Goal: Contribute content: Contribute content

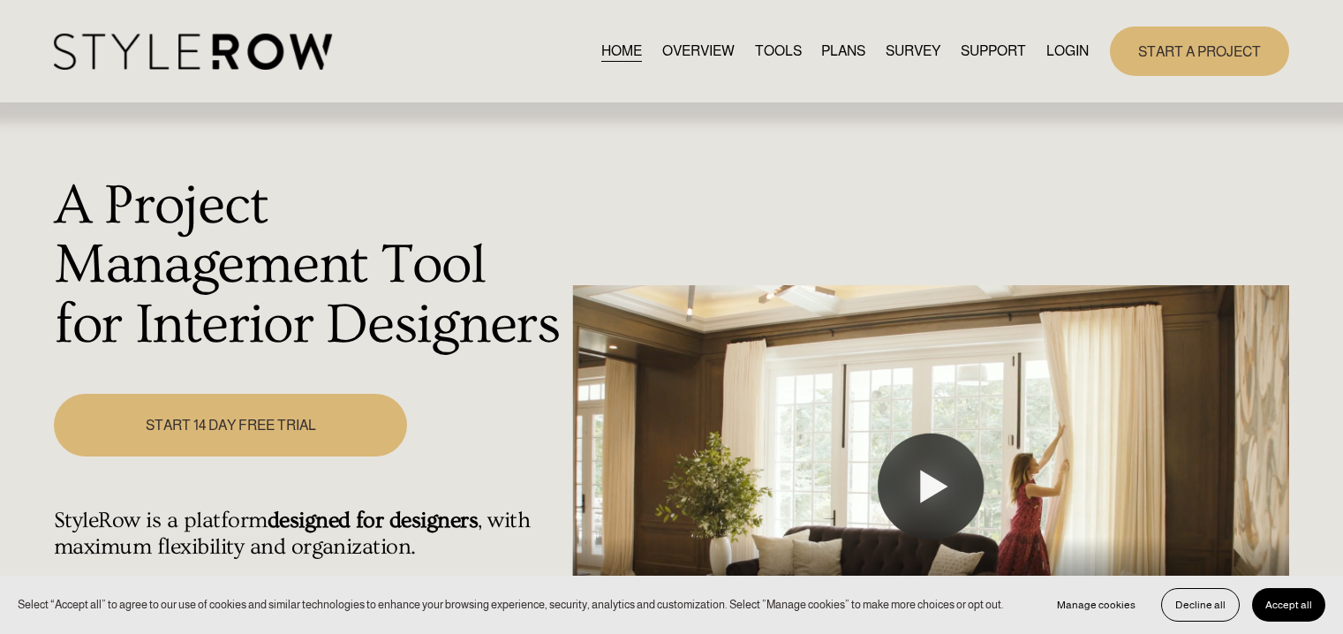
click at [1053, 51] on link "LOGIN" at bounding box center [1067, 51] width 42 height 24
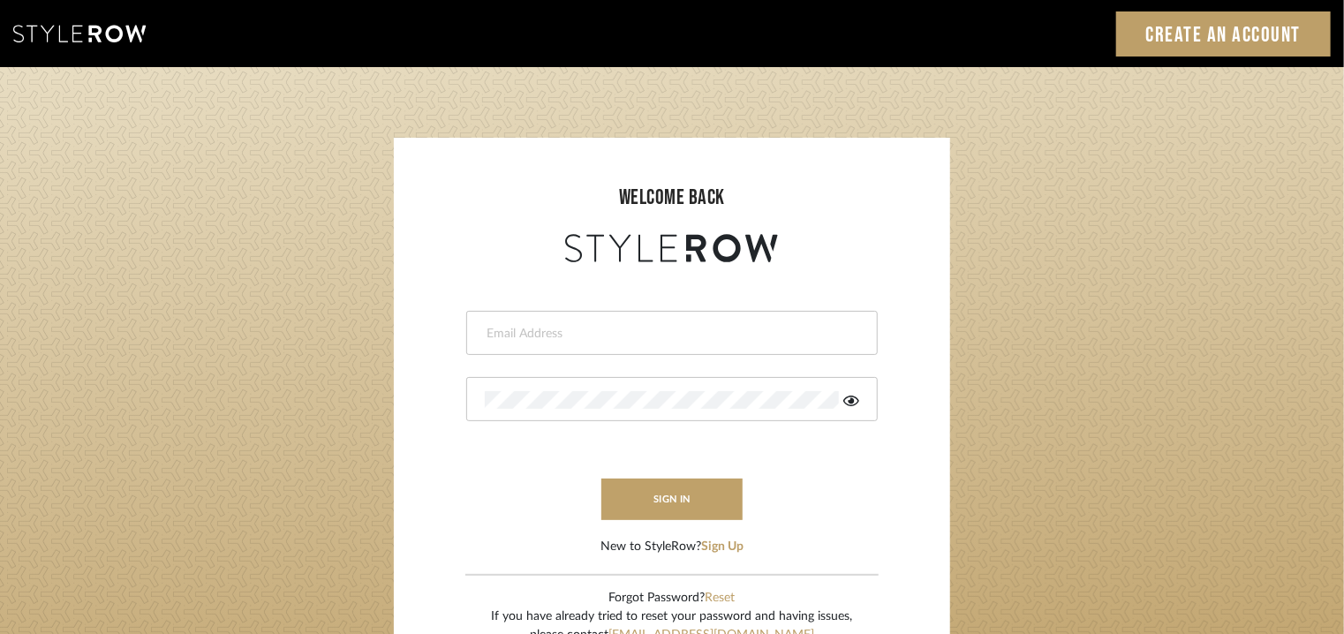
click at [633, 341] on input "email" at bounding box center [670, 334] width 370 height 18
type input "tehseen@mancini-design.com"
click at [659, 411] on div at bounding box center [671, 399] width 411 height 44
click at [852, 399] on icon at bounding box center [851, 401] width 16 height 11
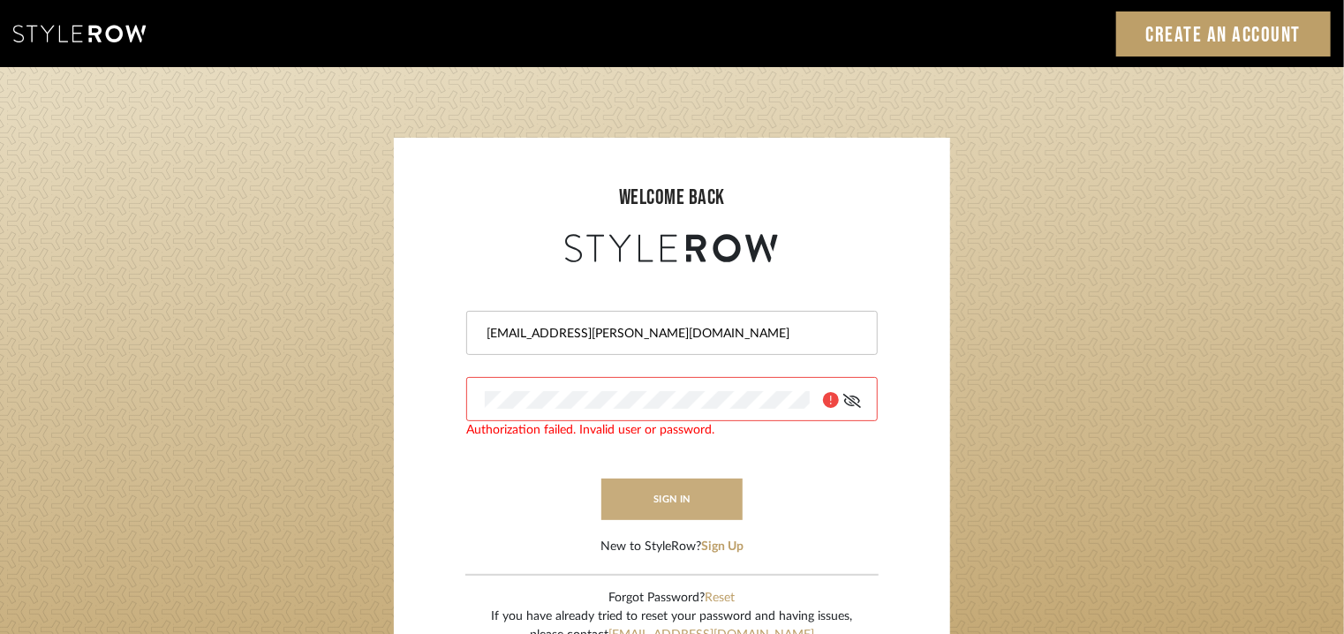
click at [704, 486] on button "sign in" at bounding box center [671, 498] width 141 height 41
click at [834, 403] on icon at bounding box center [831, 400] width 16 height 16
click at [879, 396] on form "tehseen@mancini-design.com Authorization failed. Invalid user or password. sign…" at bounding box center [671, 412] width 521 height 290
click at [708, 502] on button "sign in" at bounding box center [671, 498] width 141 height 41
click at [388, 412] on login-page "welcome back tehseen@mancini-design.com Authorization failed. Invalid user or p…" at bounding box center [672, 386] width 1344 height 639
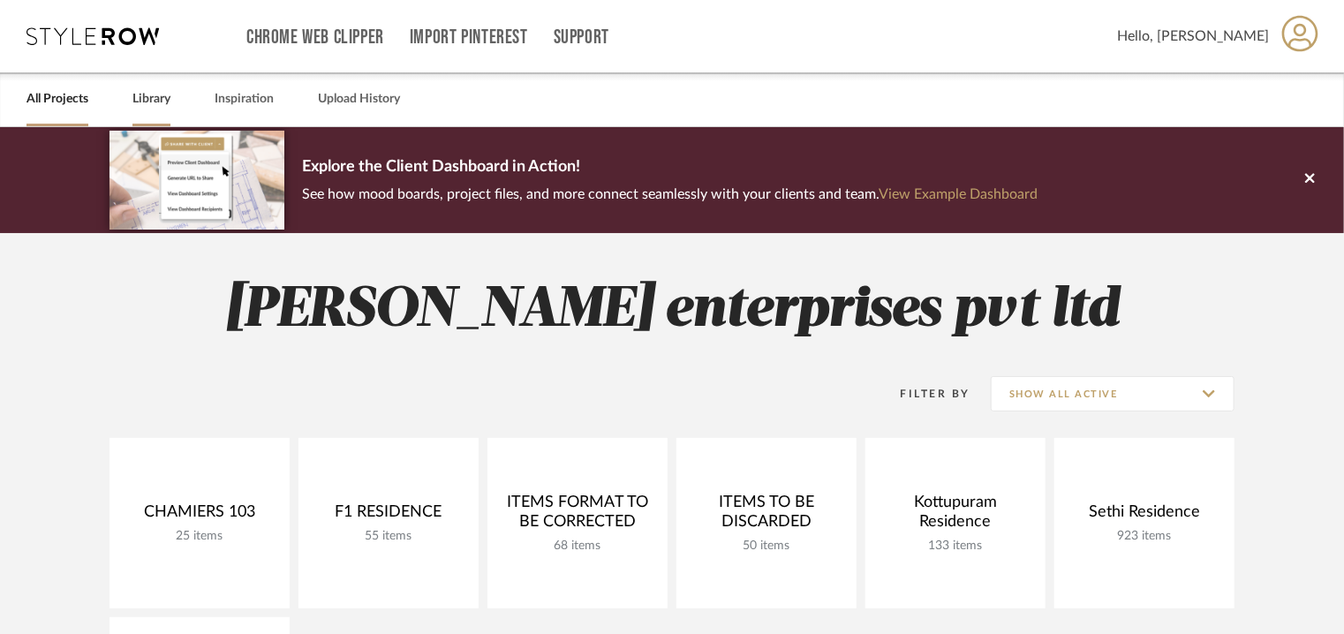
click at [143, 98] on link "Library" at bounding box center [151, 99] width 38 height 24
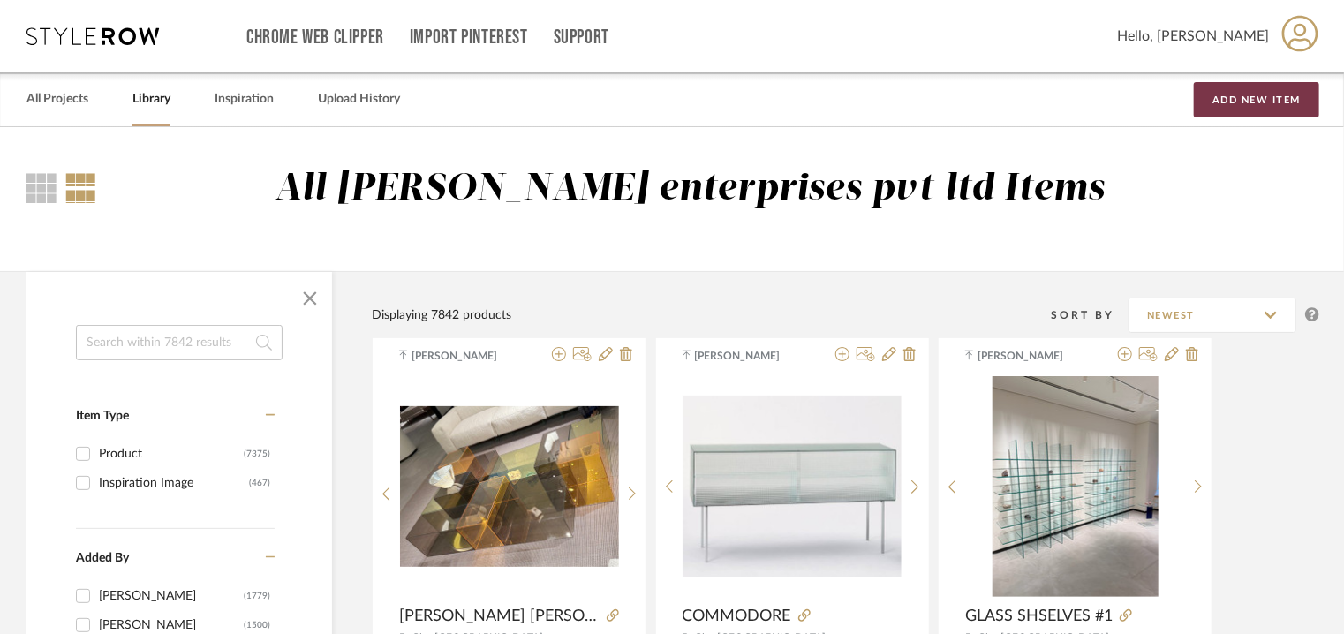
click at [1249, 97] on button "Add New Item" at bounding box center [1256, 99] width 125 height 35
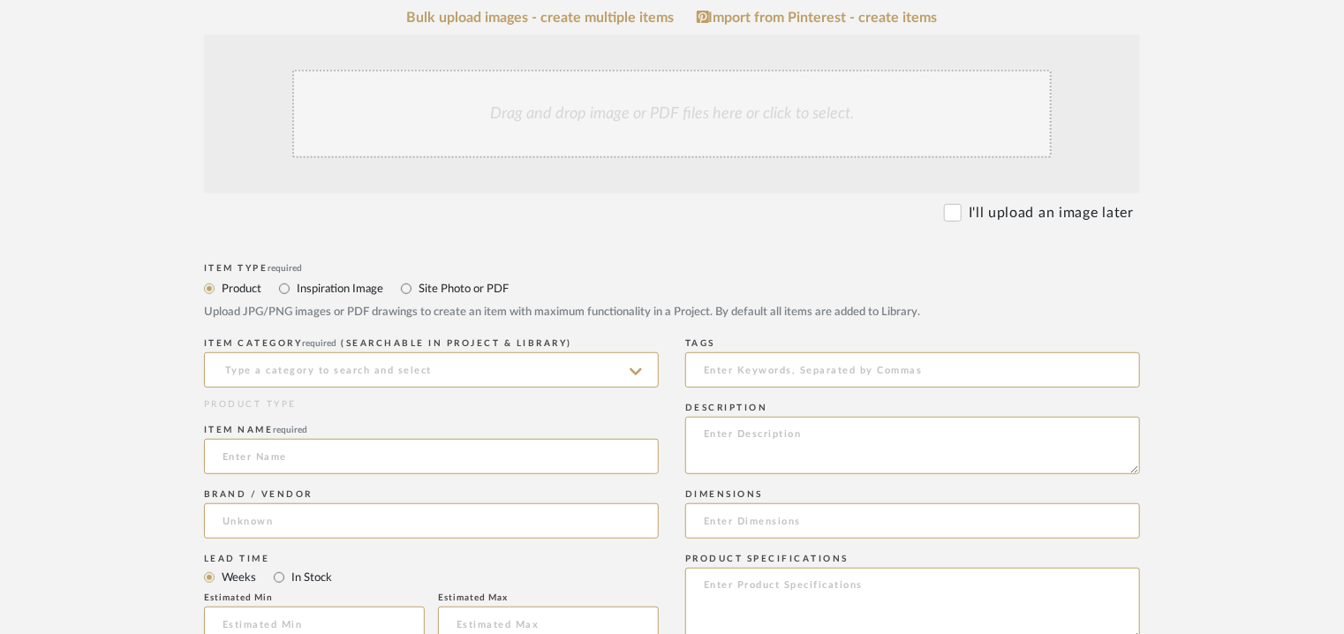
scroll to position [441, 0]
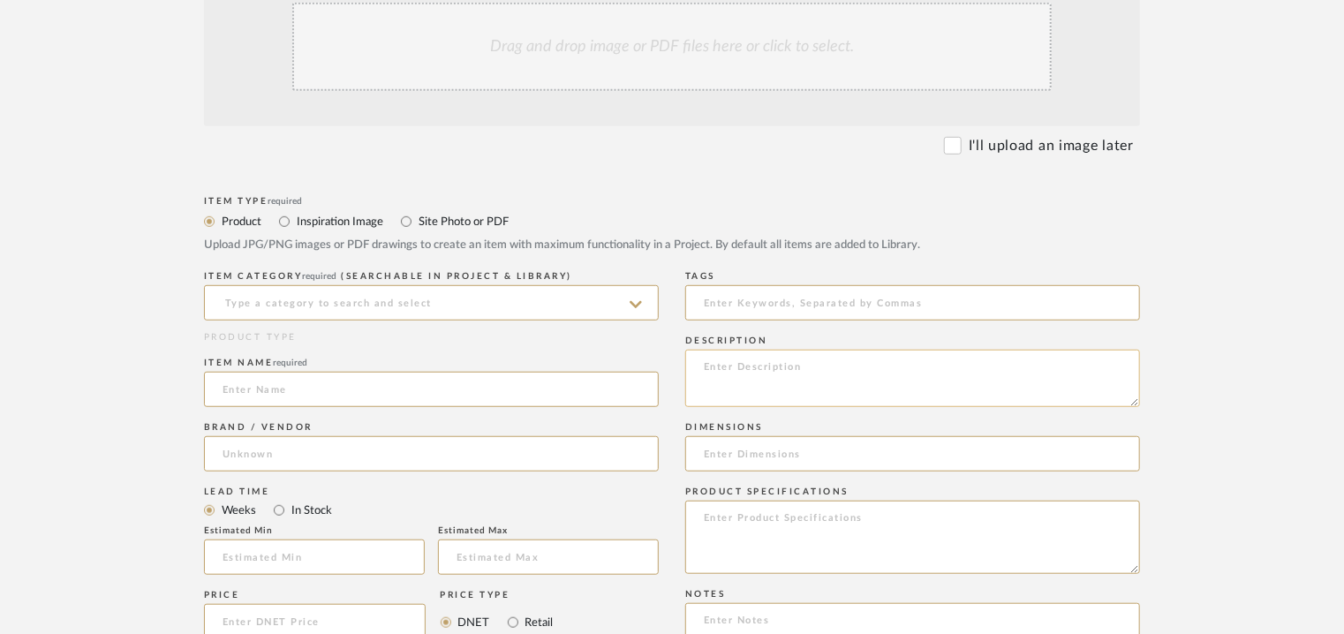
paste textarea "Type: Armchair Designer : [PERSON_NAME] Dimension(s): 1) Model SM65P : W 65 x D…"
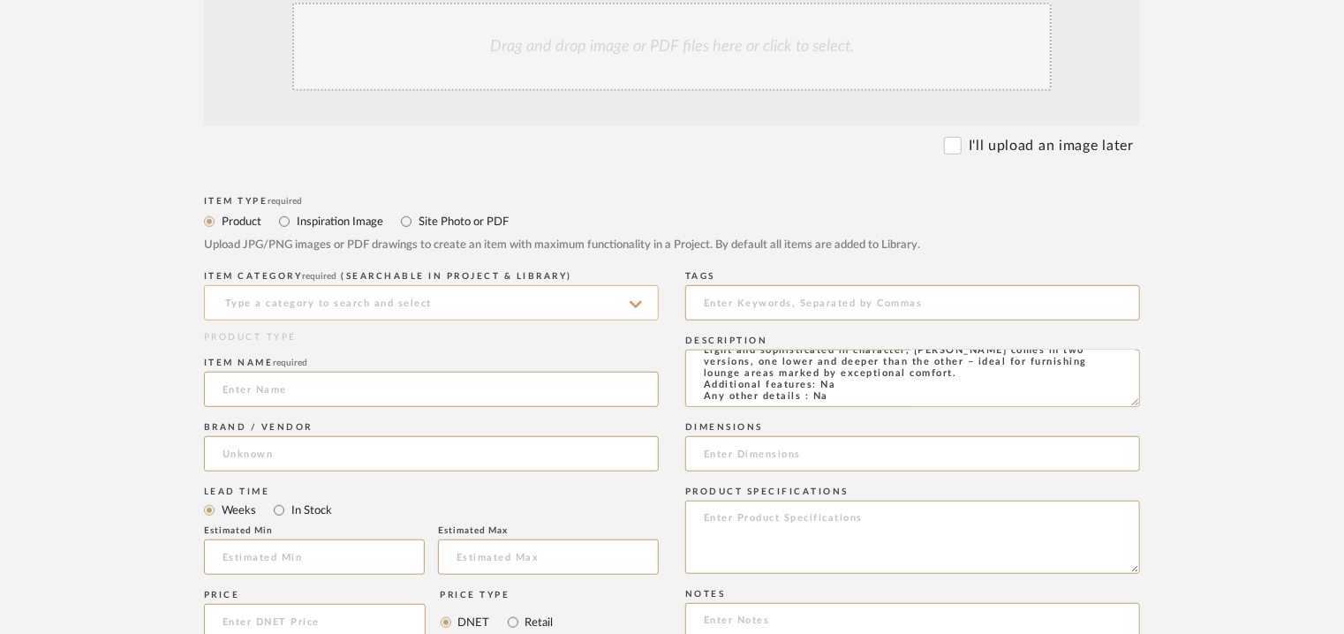
type textarea "Type: Armchair Designer : [PERSON_NAME] Dimension(s): 1) Model SM65P : W 65 x D…"
click at [357, 287] on input at bounding box center [431, 302] width 455 height 35
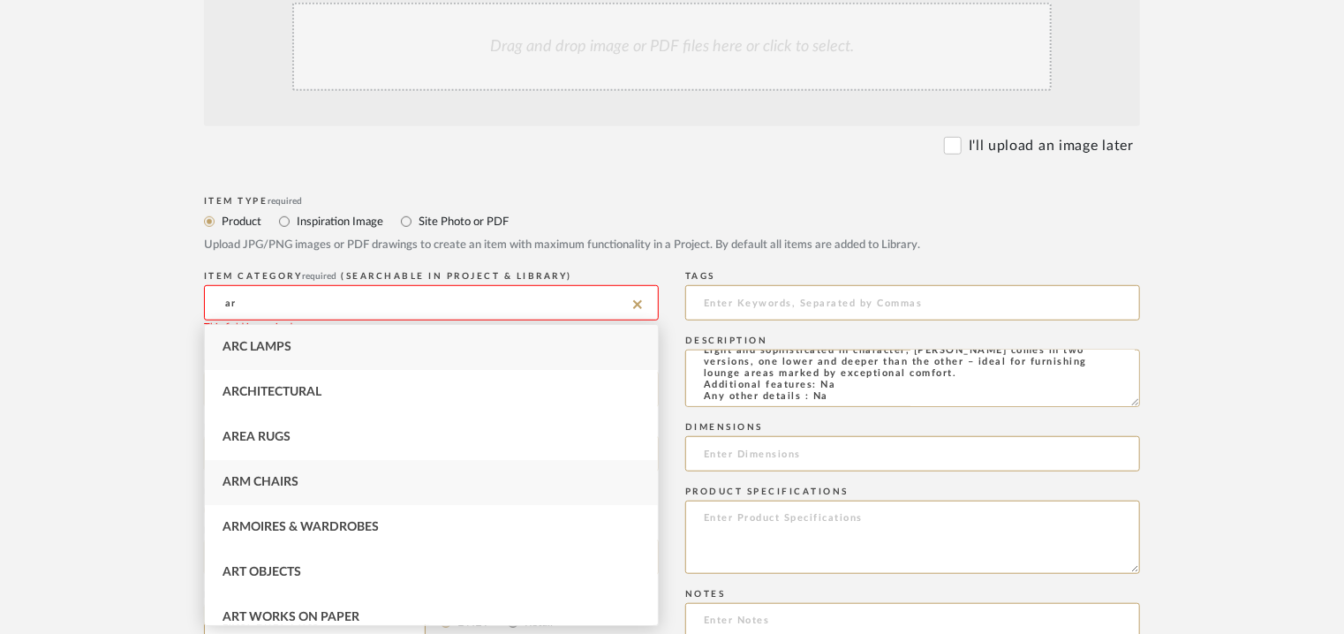
type input "ar"
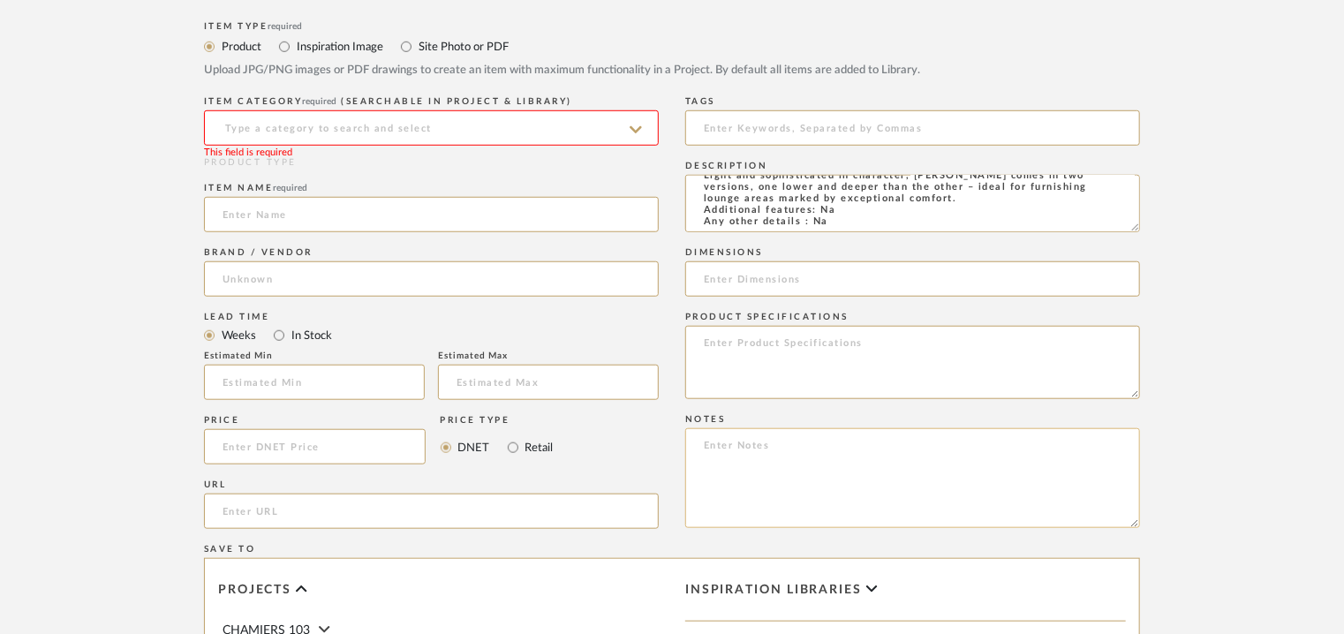
scroll to position [618, 0]
paste textarea "Price : On request Lead time: On request. Customizable : No 3D available : belo…"
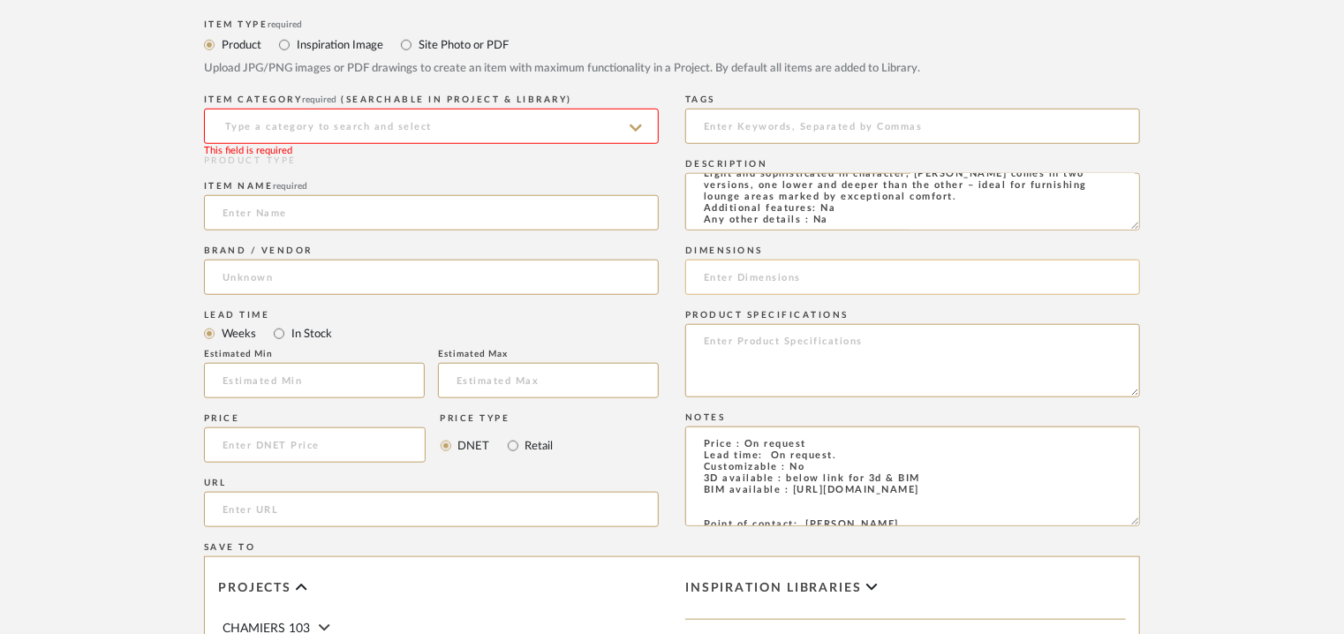
scroll to position [115, 0]
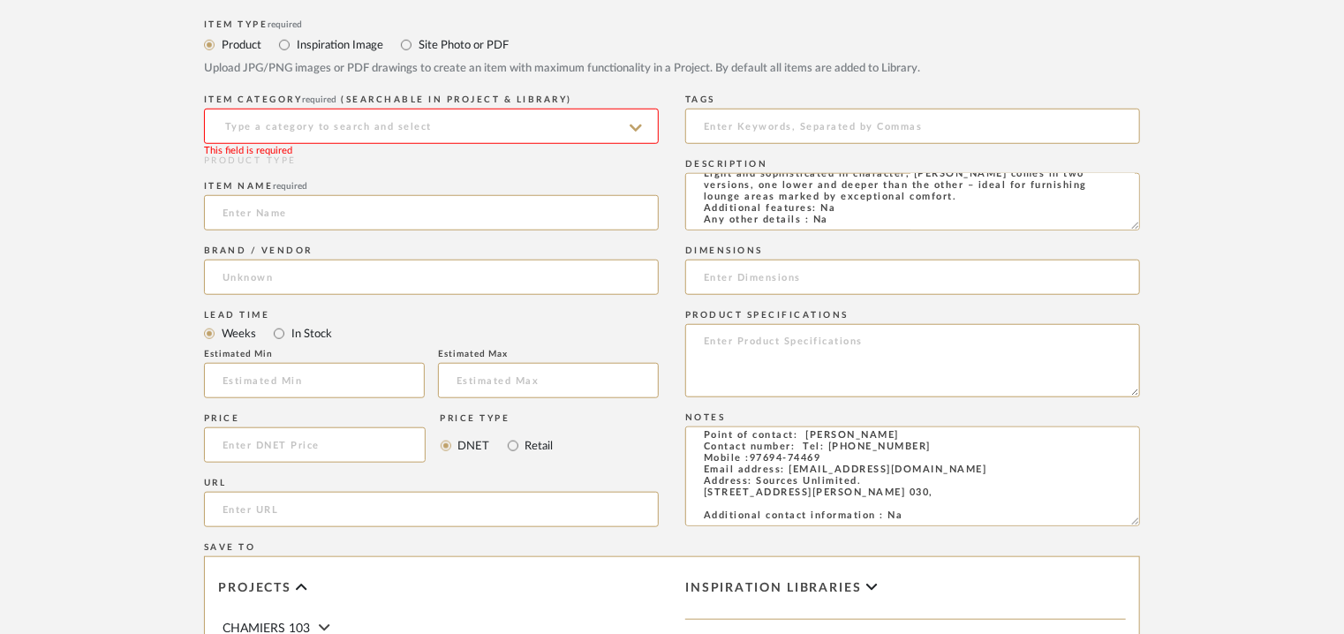
type textarea "Price : On request Lead time: On request. Customizable : No 3D available : belo…"
paste input "[URL][DOMAIN_NAME][PERSON_NAME]"
type input "[URL][DOMAIN_NAME][PERSON_NAME]"
click at [241, 217] on input at bounding box center [431, 212] width 455 height 35
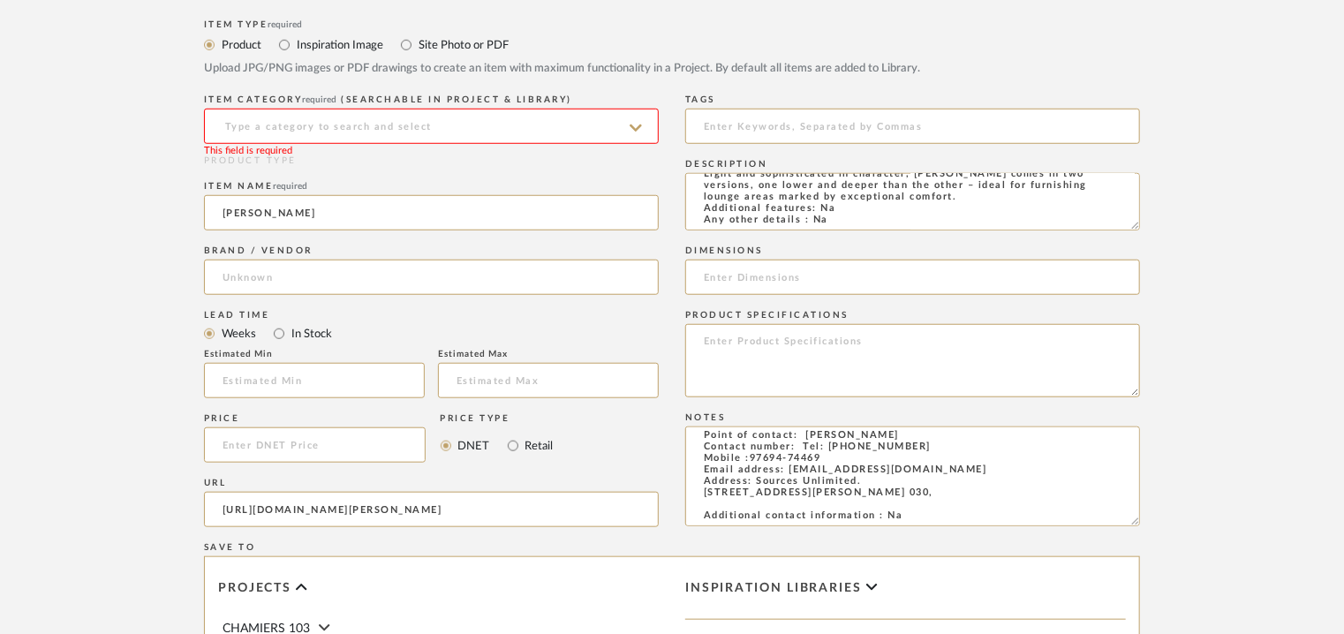
type input "[PERSON_NAME]"
click at [279, 128] on input at bounding box center [431, 126] width 455 height 35
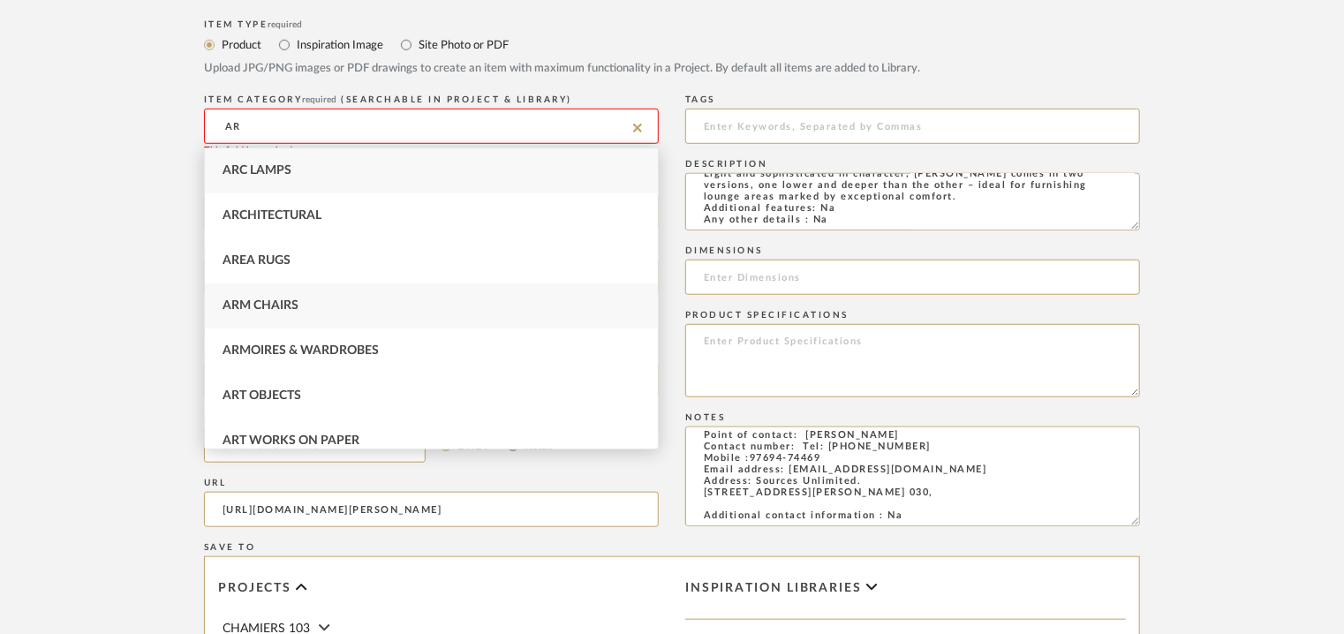
click at [287, 307] on span "Arm Chairs" at bounding box center [260, 305] width 76 height 12
type input "Arm Chairs"
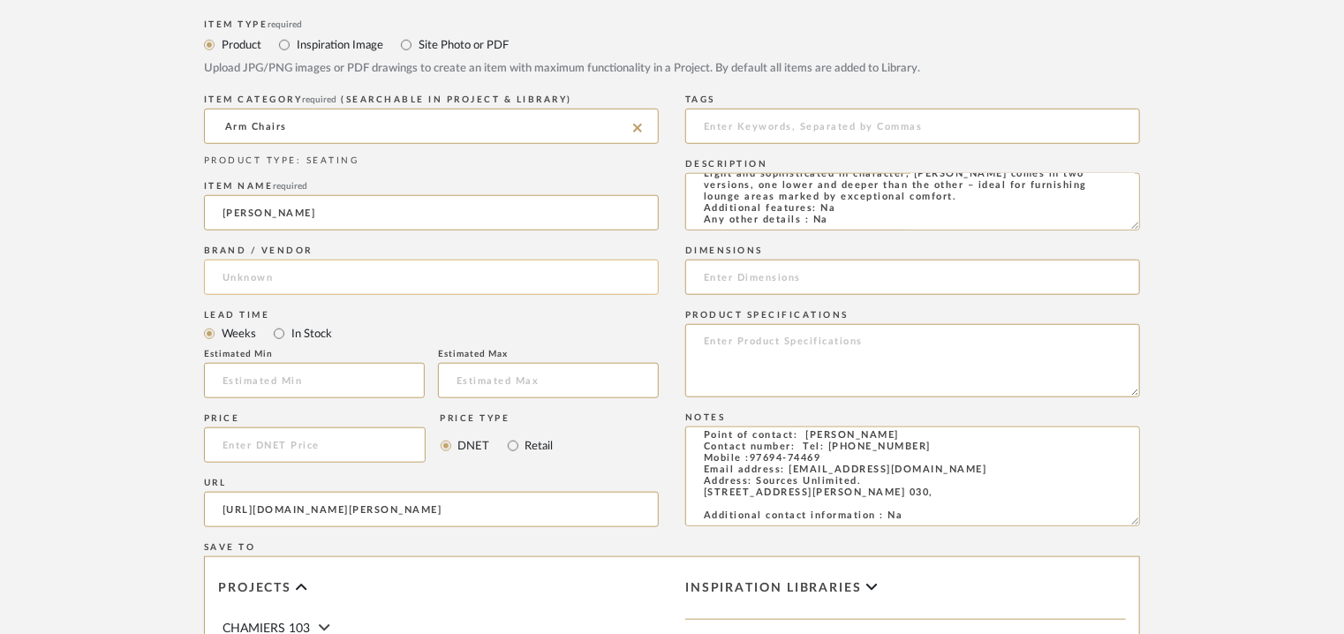
click at [304, 280] on input at bounding box center [431, 277] width 455 height 35
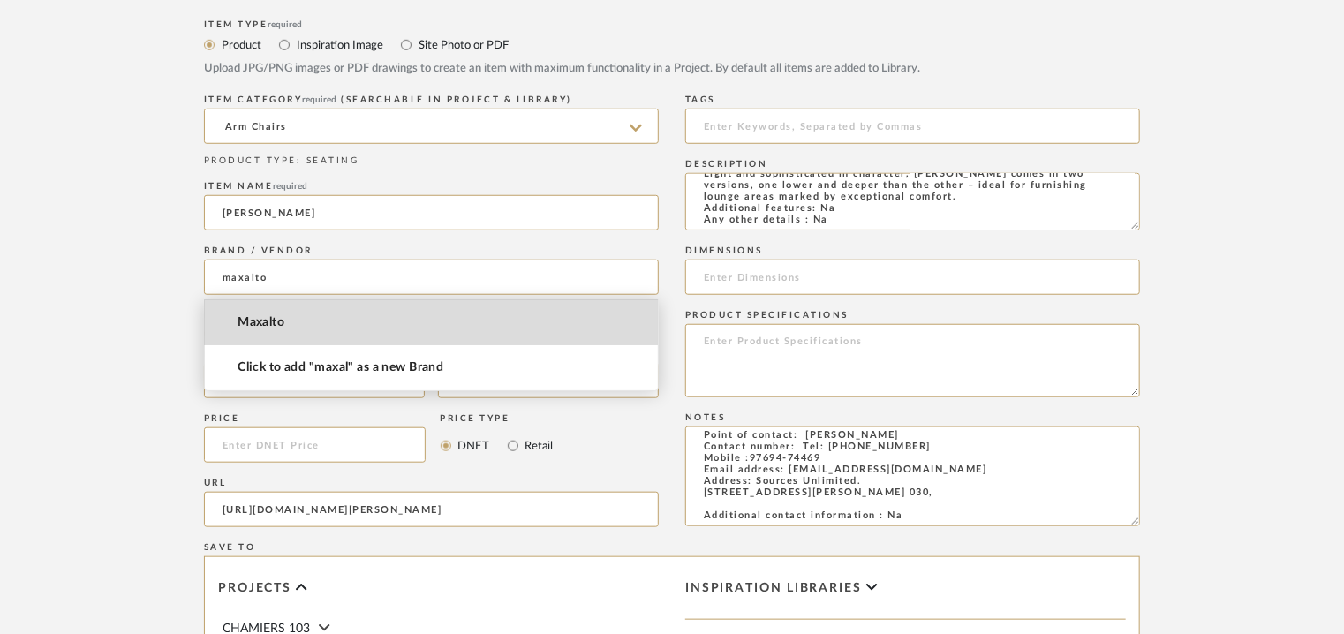
click at [256, 318] on span "Maxalto" at bounding box center [260, 322] width 47 height 15
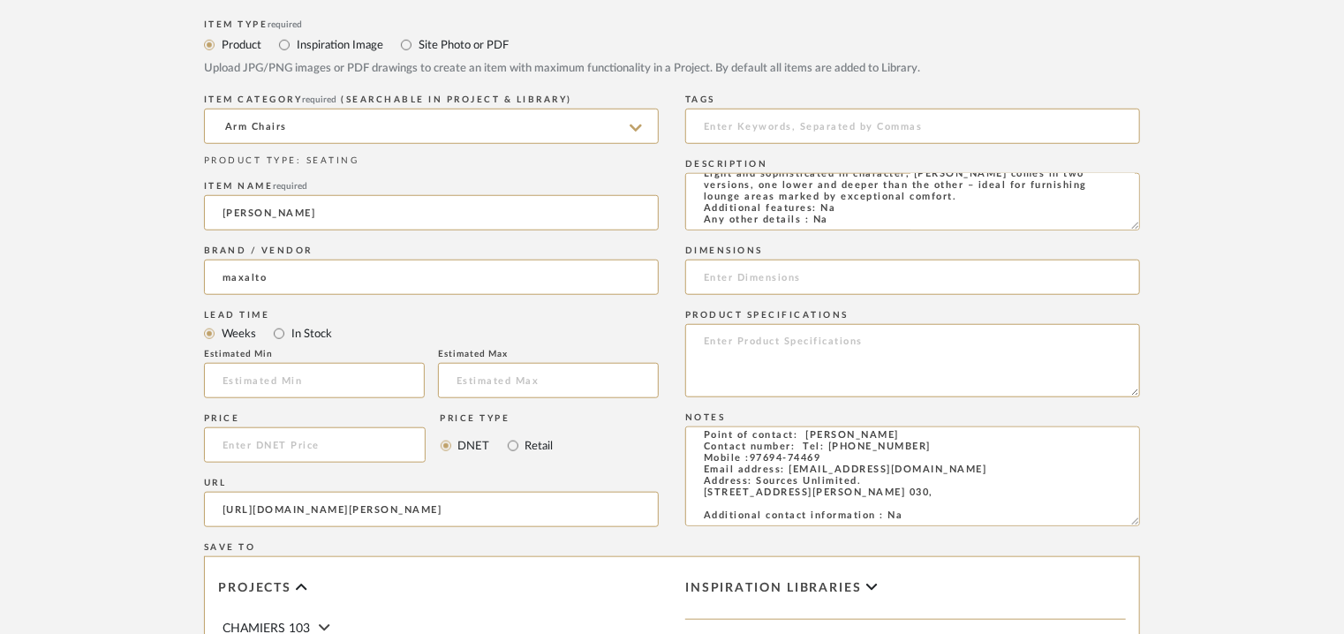
type input "Maxalto"
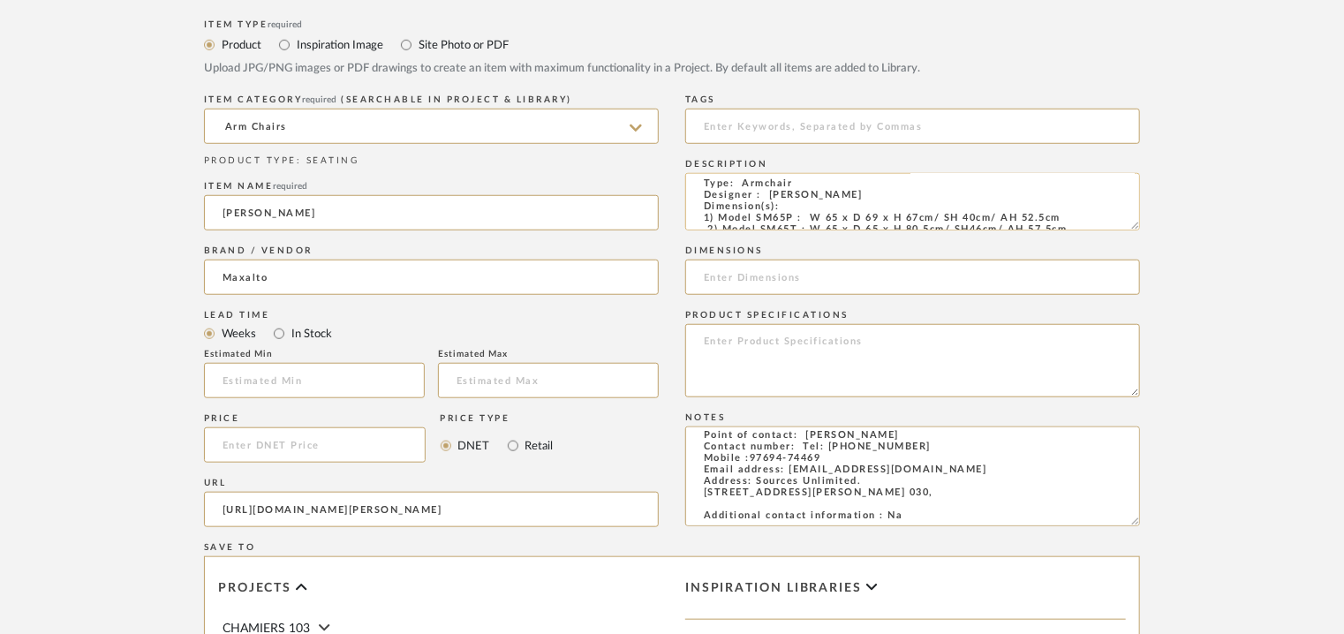
scroll to position [0, 0]
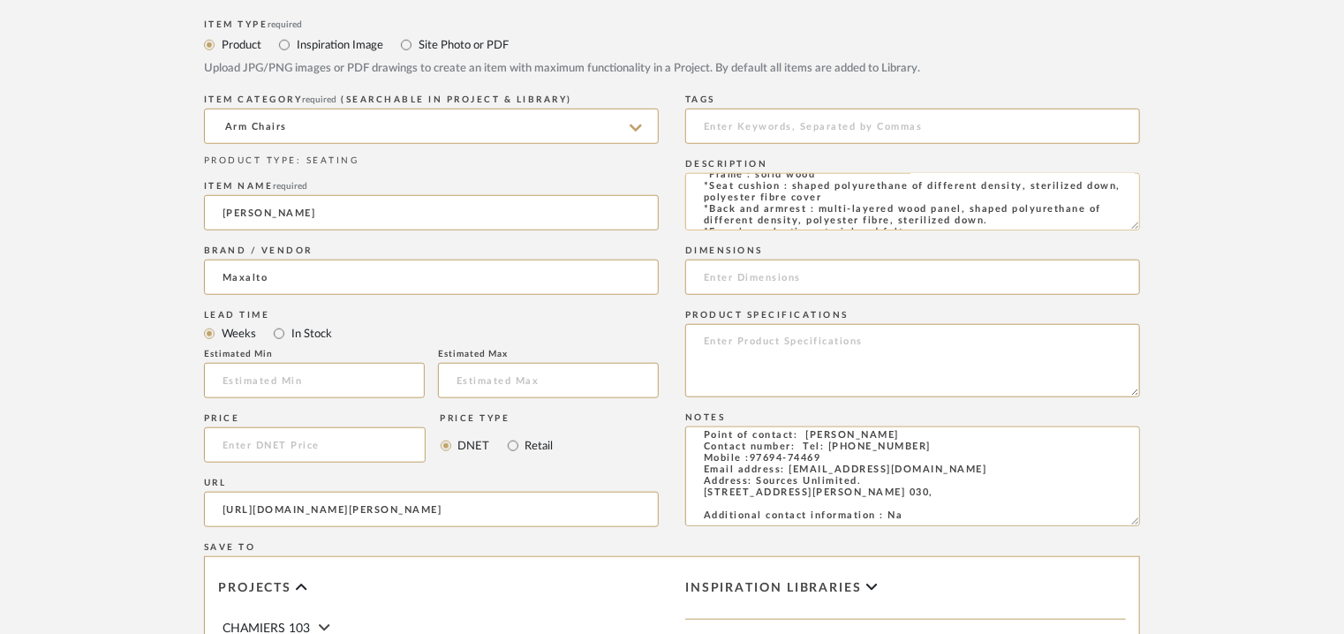
drag, startPoint x: 813, startPoint y: 222, endPoint x: 833, endPoint y: 217, distance: 20.8
click at [833, 217] on textarea "Type: Armchair Designer : [PERSON_NAME] Dimension(s): 1) Model SM65P : W 65 x D…" at bounding box center [912, 201] width 455 height 57
paste input "W 65 x D 69 x H 67cm/ SH 40cm/ AH 52.5cm"
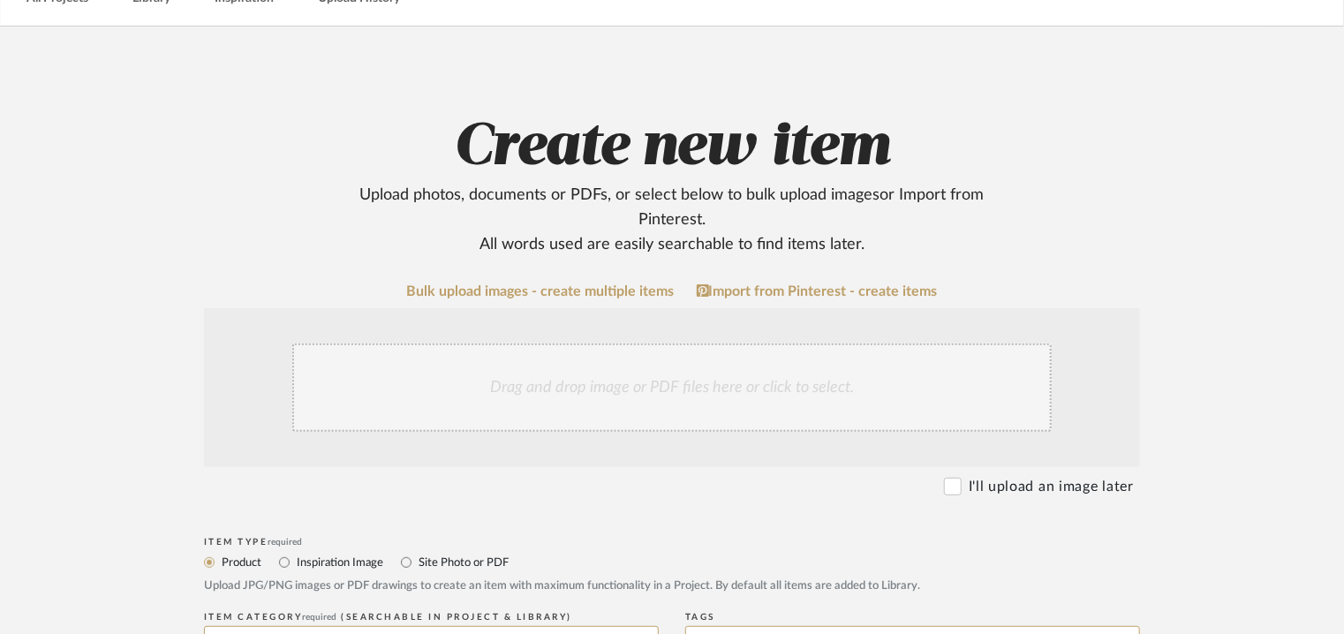
scroll to position [88, 0]
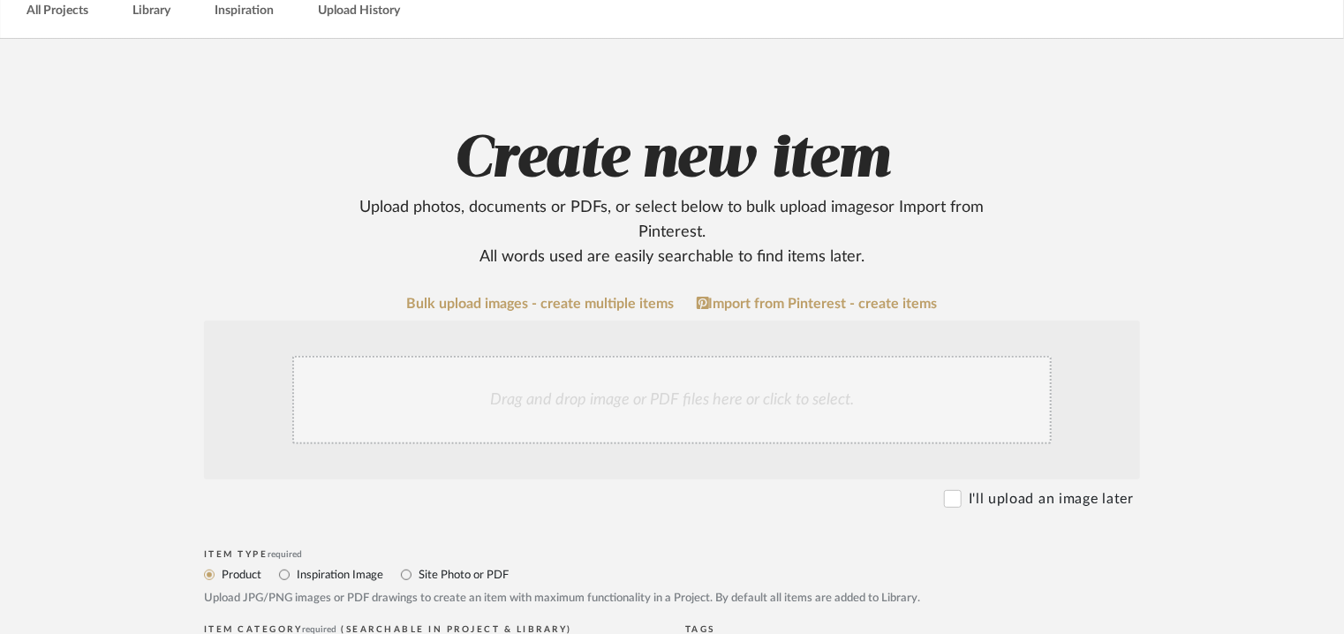
type input "W 65 x D 69 x H 67cm/ SH 40cm/ AH 52.5cm"
click at [653, 417] on div "Drag and drop image or PDF files here or click to select." at bounding box center [671, 400] width 759 height 88
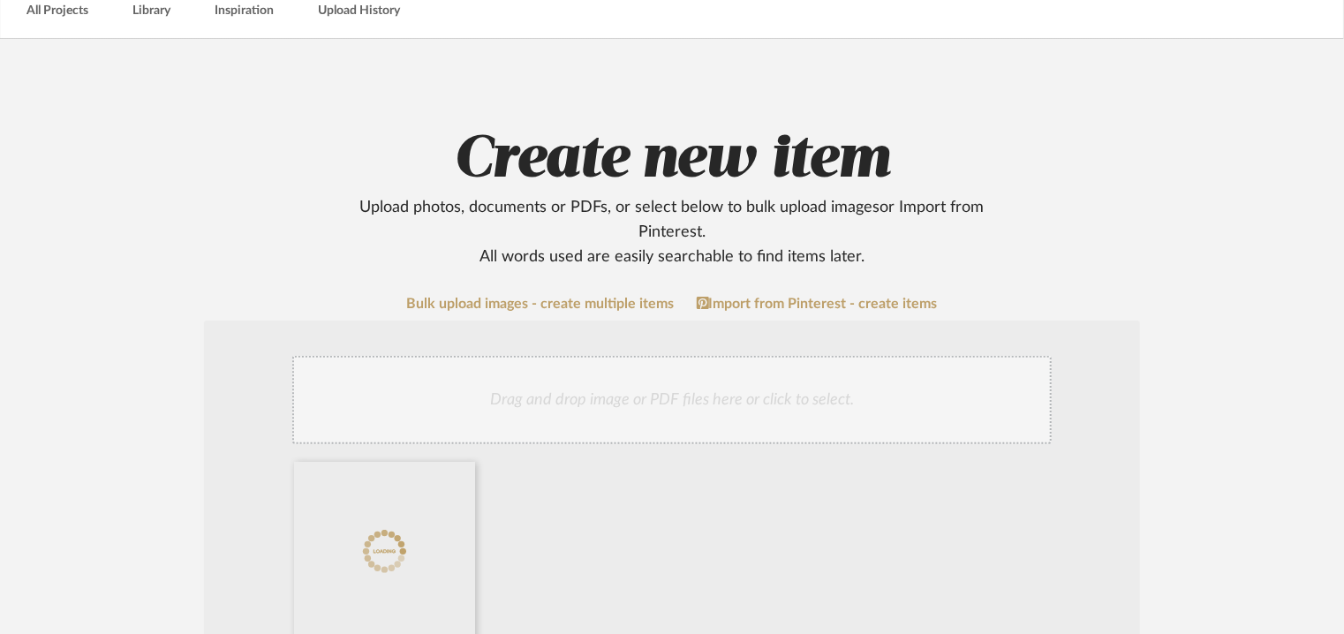
click at [696, 376] on div "Drag and drop image or PDF files here or click to select." at bounding box center [671, 400] width 759 height 88
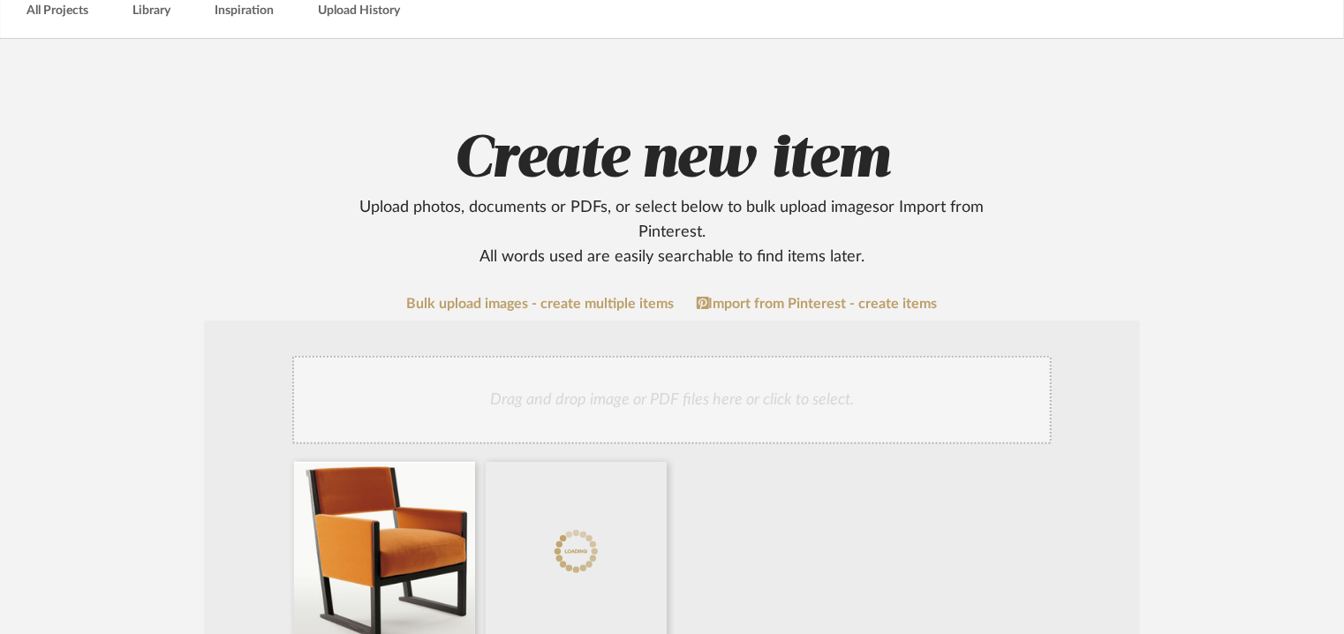
click at [712, 375] on div "Drag and drop image or PDF files here or click to select." at bounding box center [671, 400] width 759 height 88
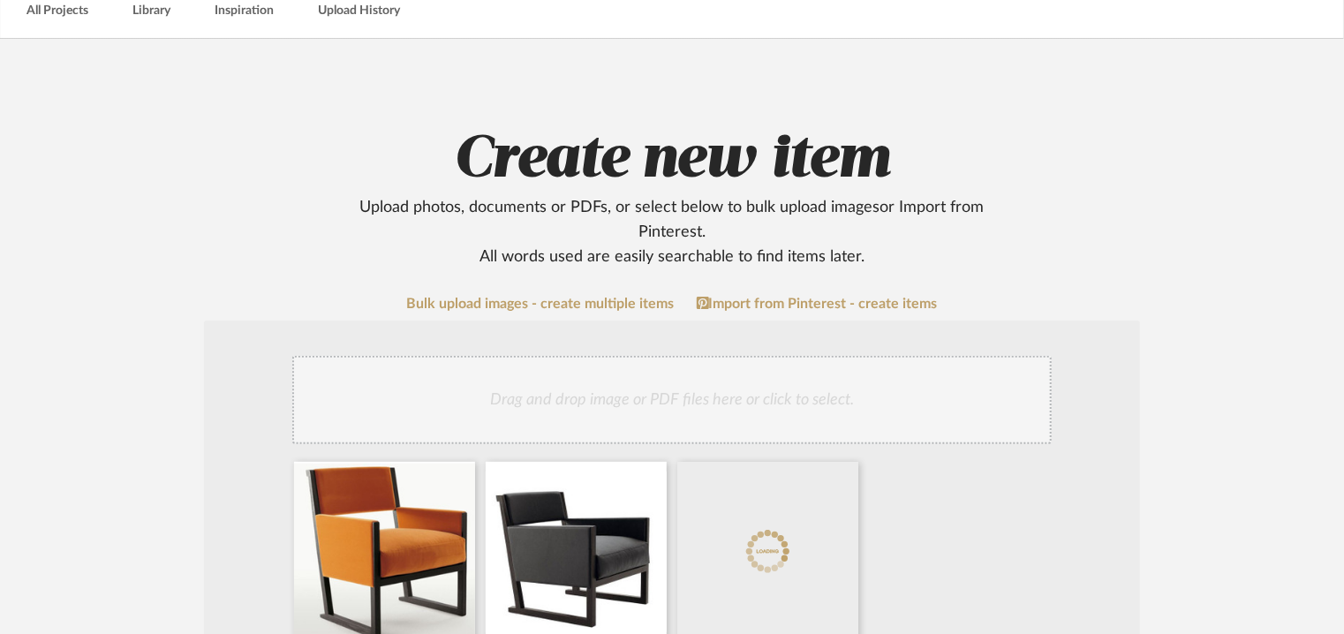
click at [674, 411] on div "Drag and drop image or PDF files here or click to select." at bounding box center [671, 400] width 759 height 88
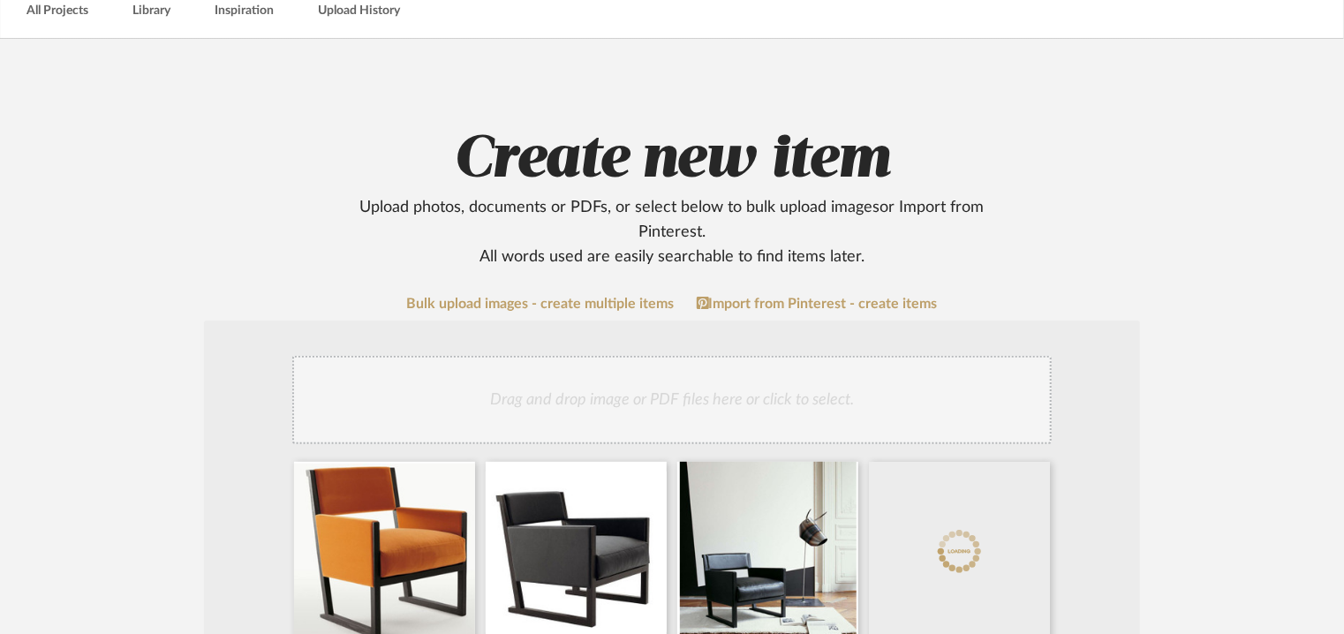
click at [734, 387] on div "Drag and drop image or PDF files here or click to select." at bounding box center [671, 400] width 759 height 88
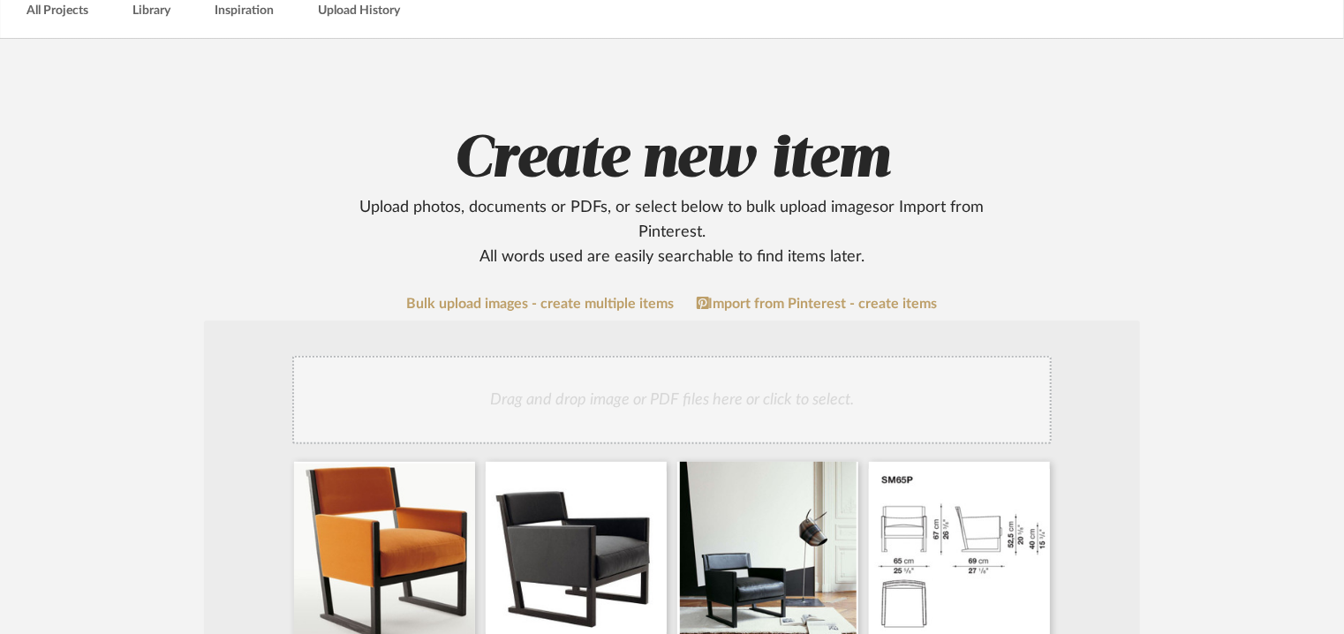
click at [607, 381] on div "Drag and drop image or PDF files here or click to select." at bounding box center [671, 400] width 759 height 88
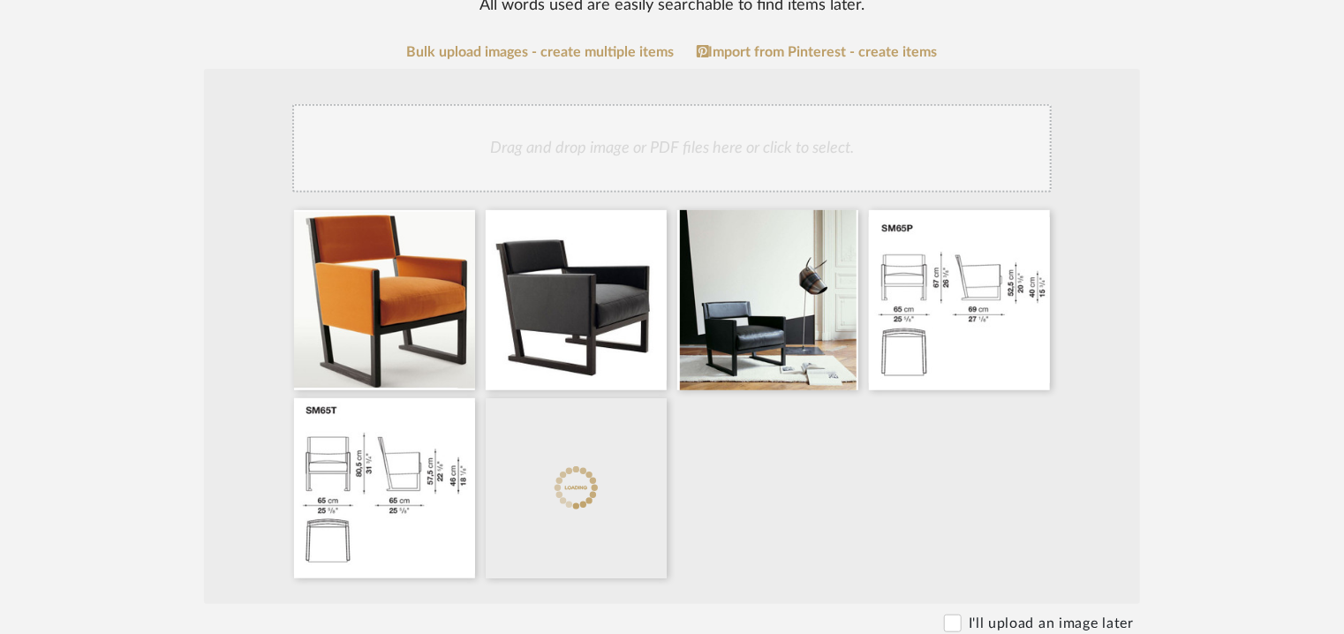
scroll to position [353, 0]
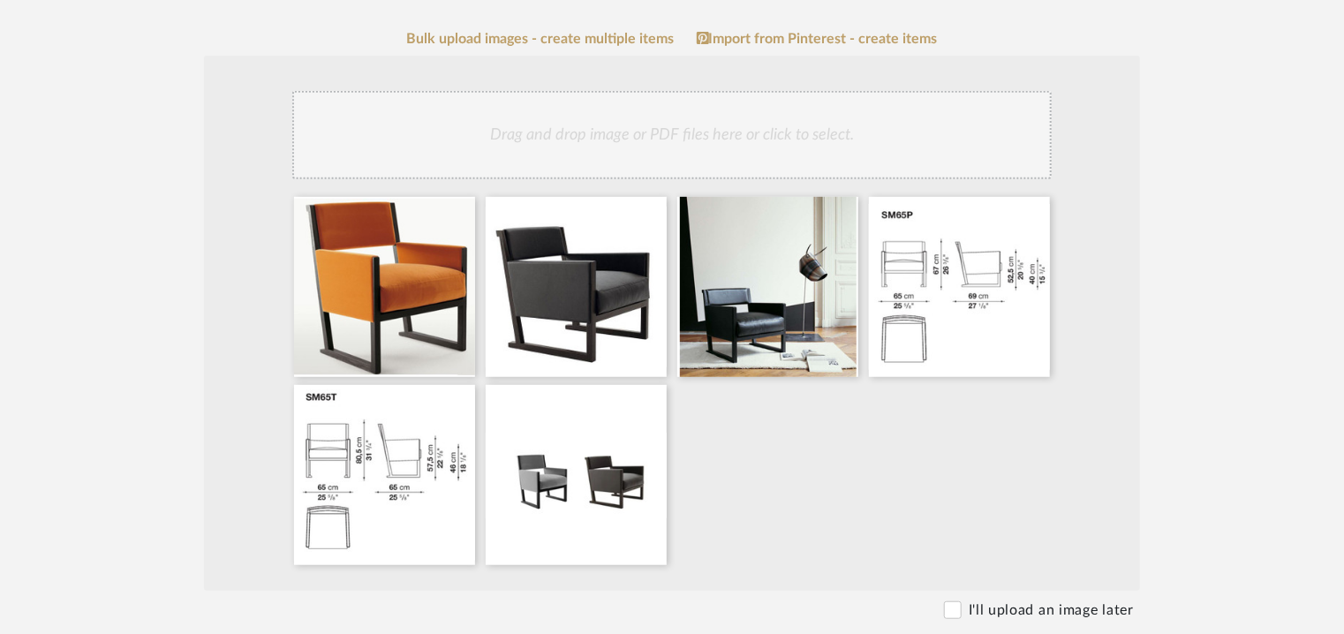
click at [720, 140] on div "Drag and drop image or PDF files here or click to select." at bounding box center [671, 135] width 759 height 88
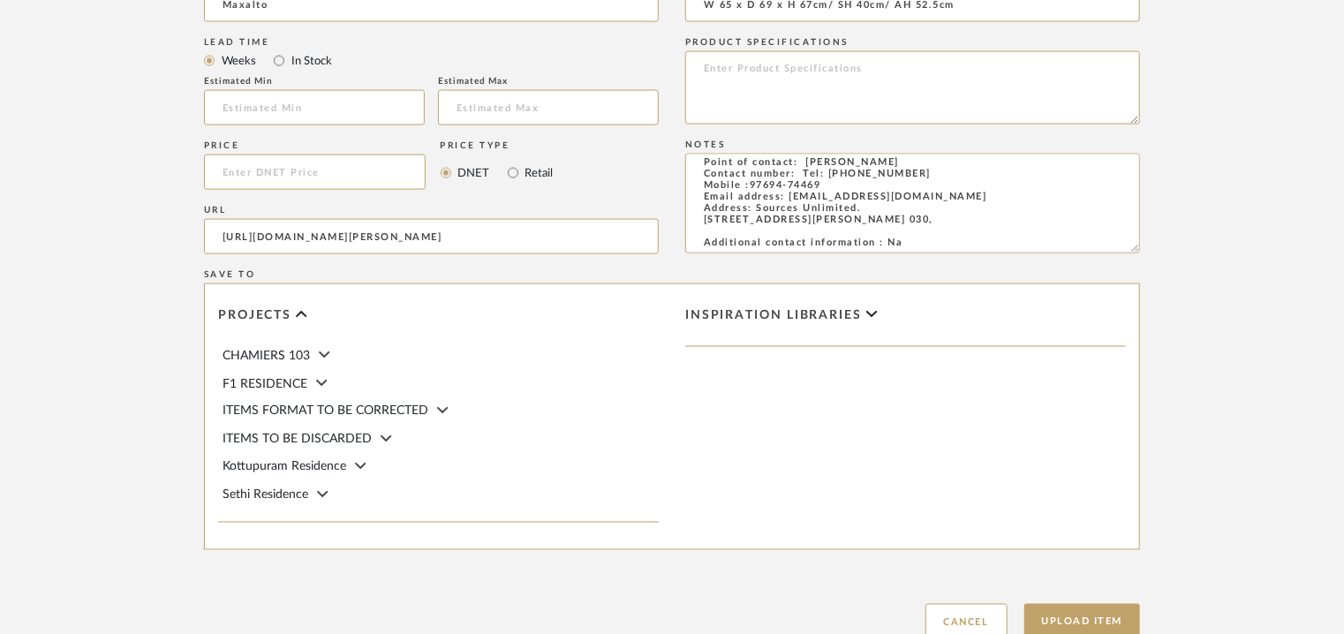
scroll to position [1324, 0]
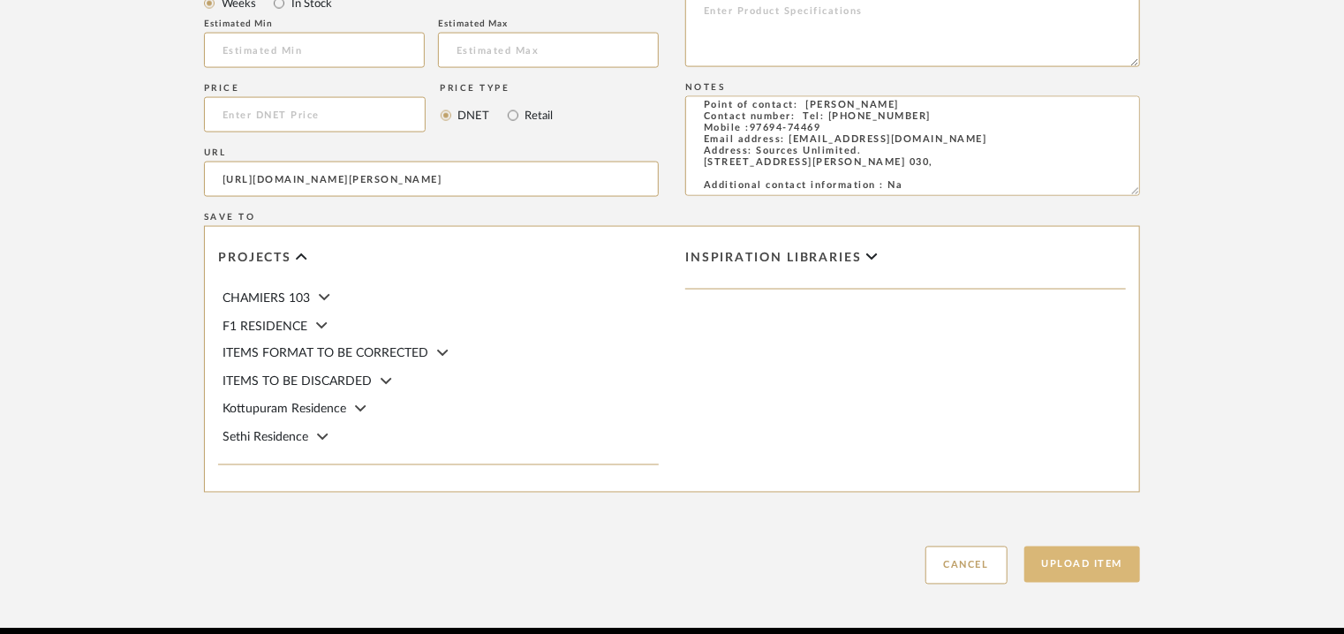
click at [1084, 562] on button "Upload Item" at bounding box center [1082, 564] width 117 height 36
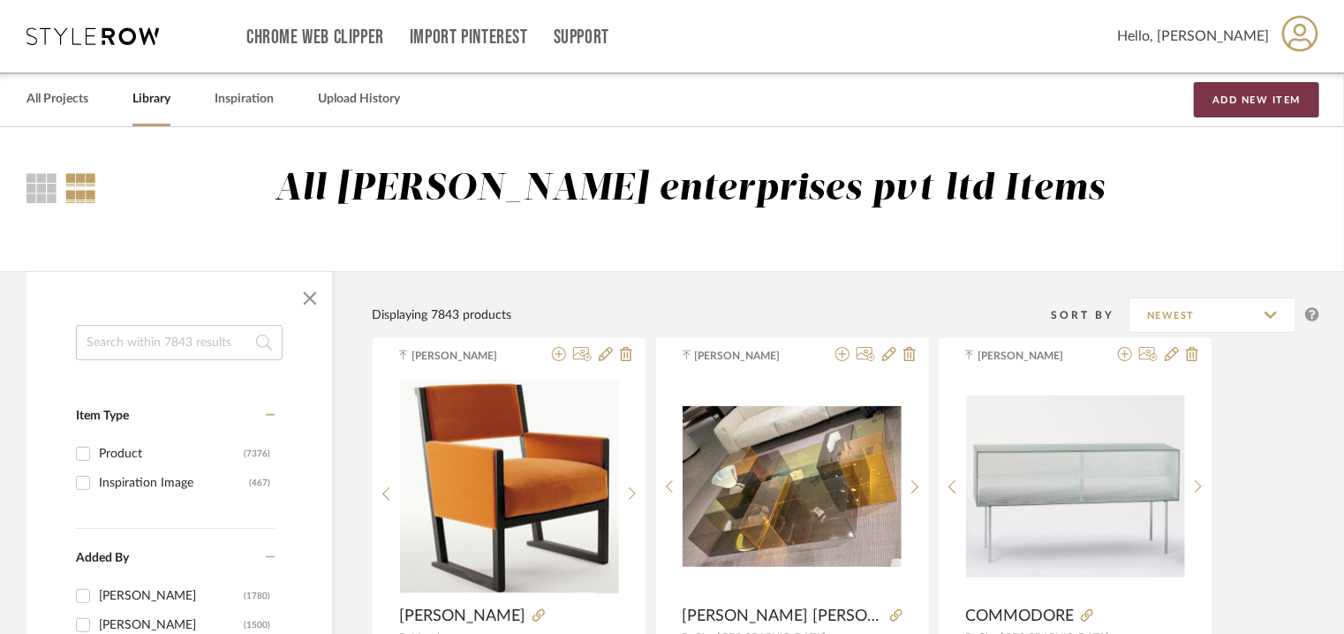
click at [1269, 92] on button "Add New Item" at bounding box center [1256, 99] width 125 height 35
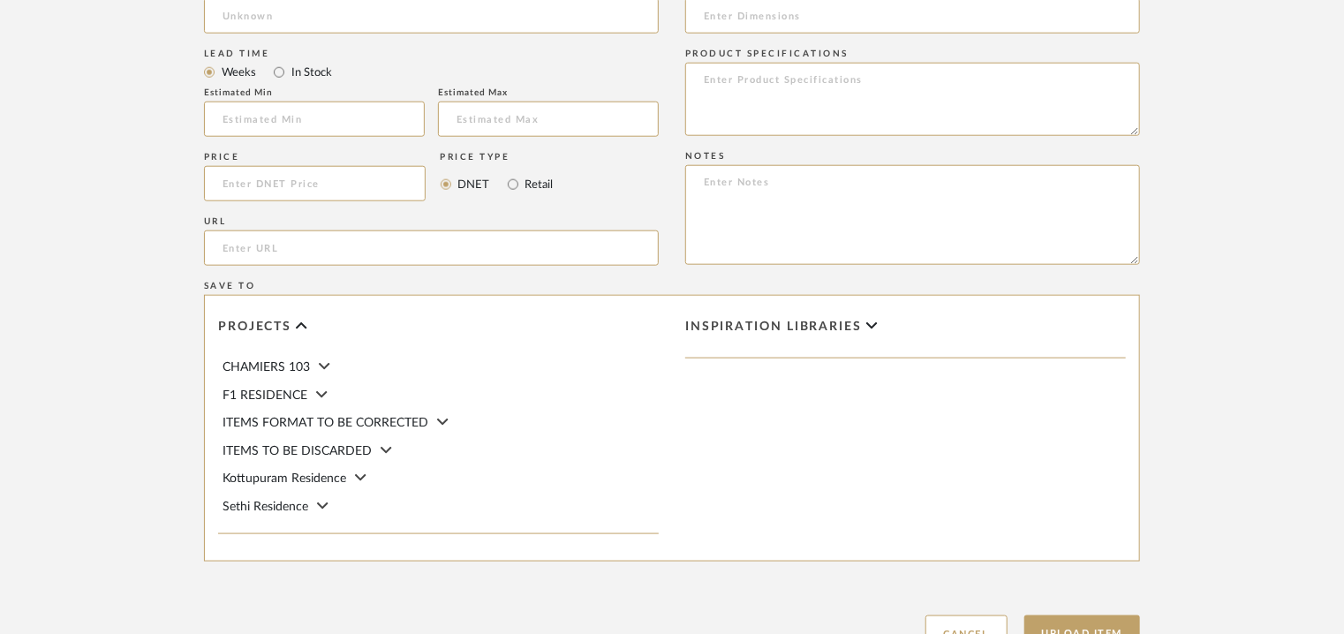
scroll to position [883, 0]
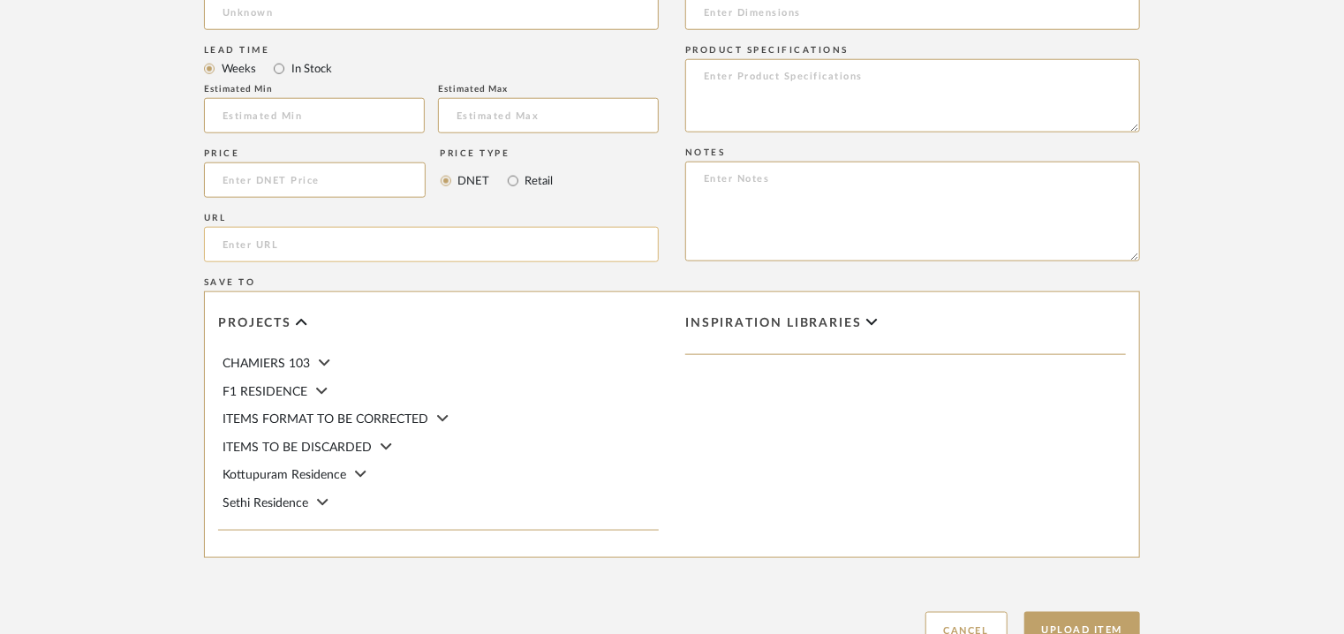
paste input "[URL][DOMAIN_NAME][PERSON_NAME]"
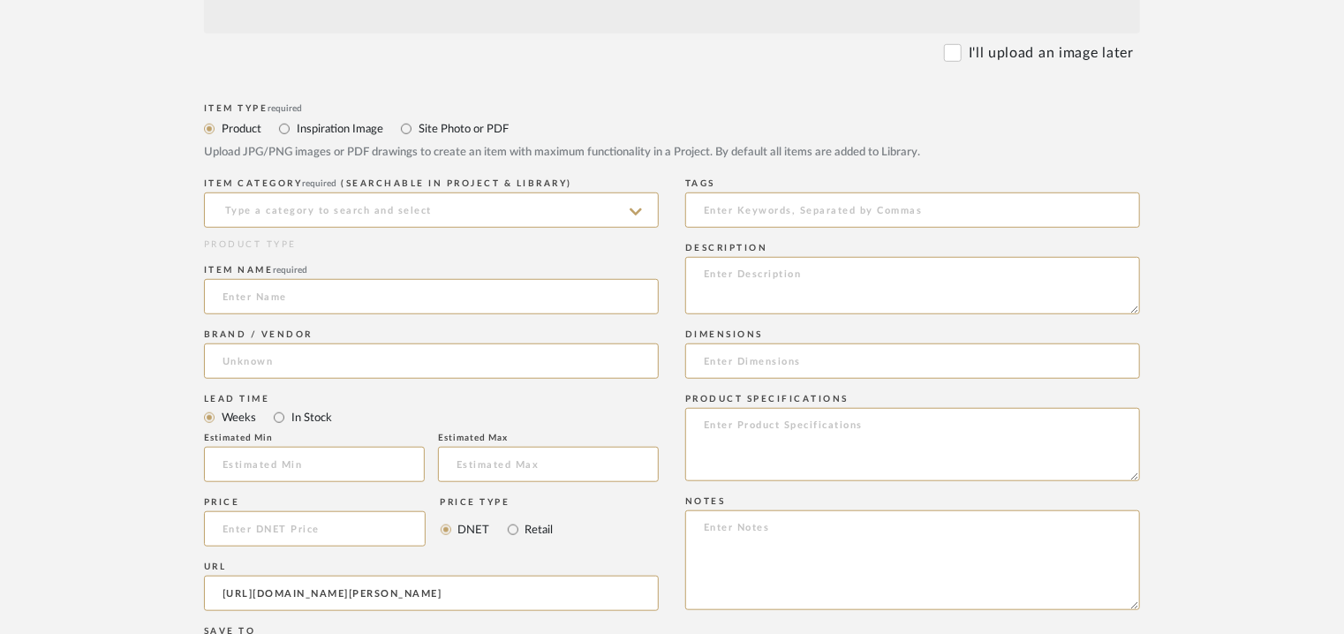
scroll to position [530, 0]
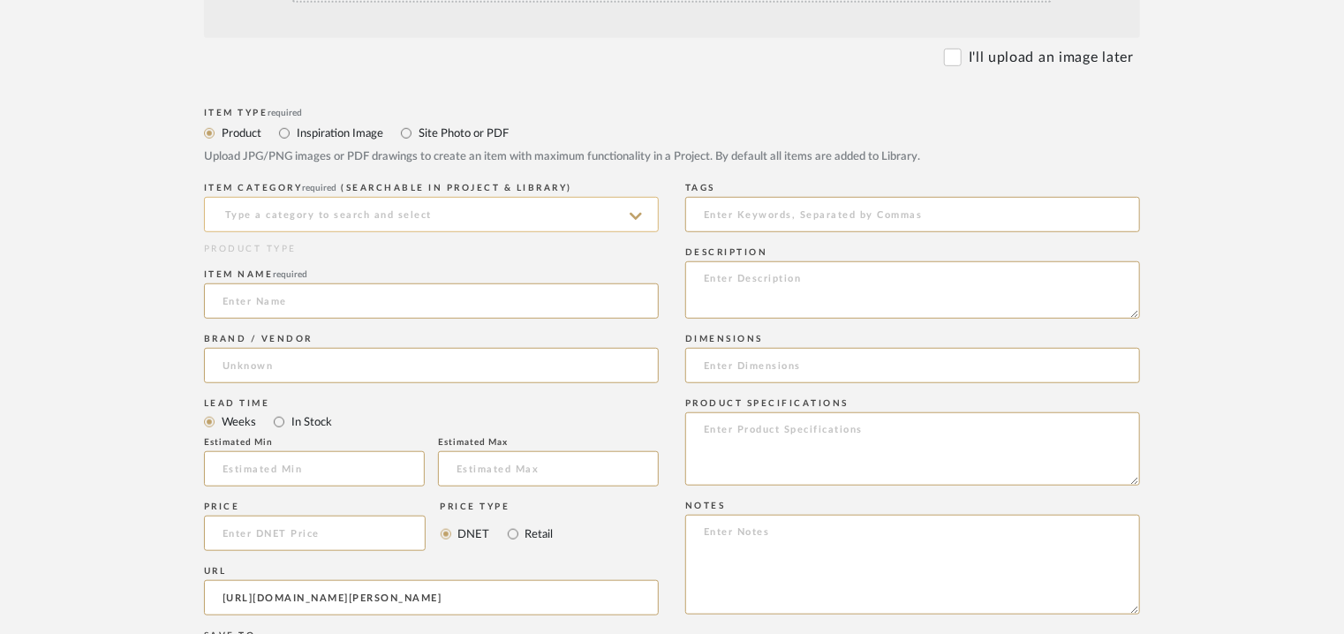
type input "[URL][DOMAIN_NAME][PERSON_NAME]"
click at [291, 218] on input at bounding box center [431, 214] width 455 height 35
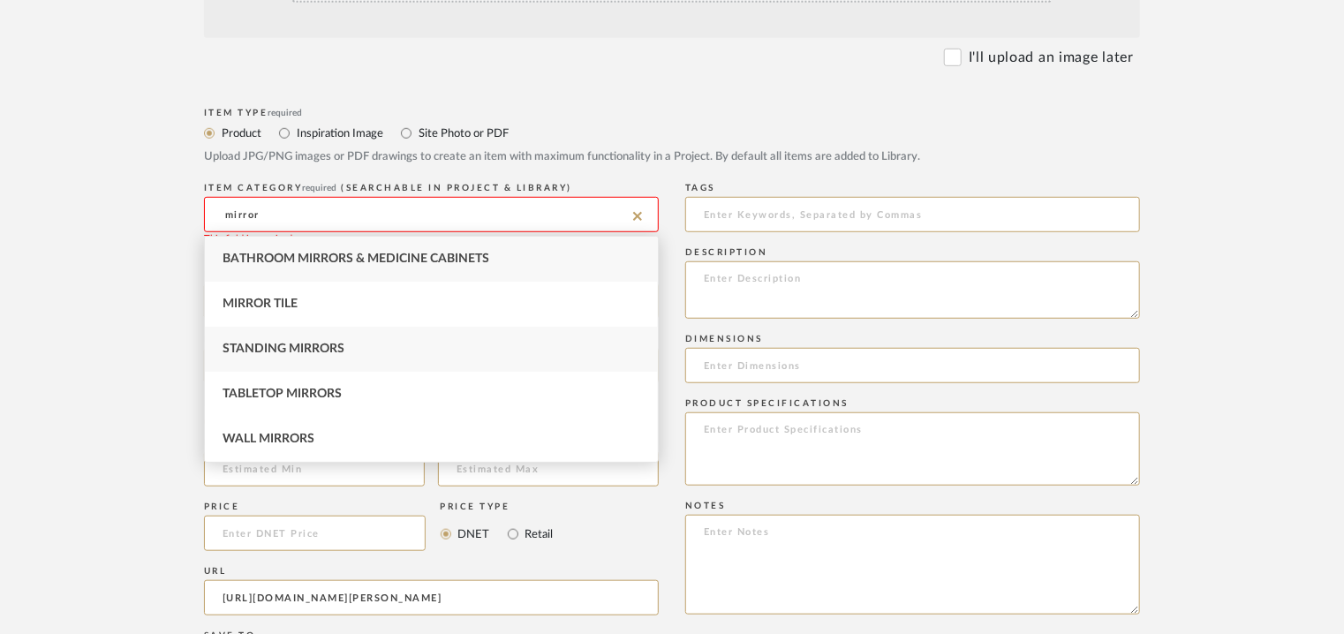
click at [332, 350] on span "Standing Mirrors" at bounding box center [283, 349] width 122 height 12
type input "Standing Mirrors"
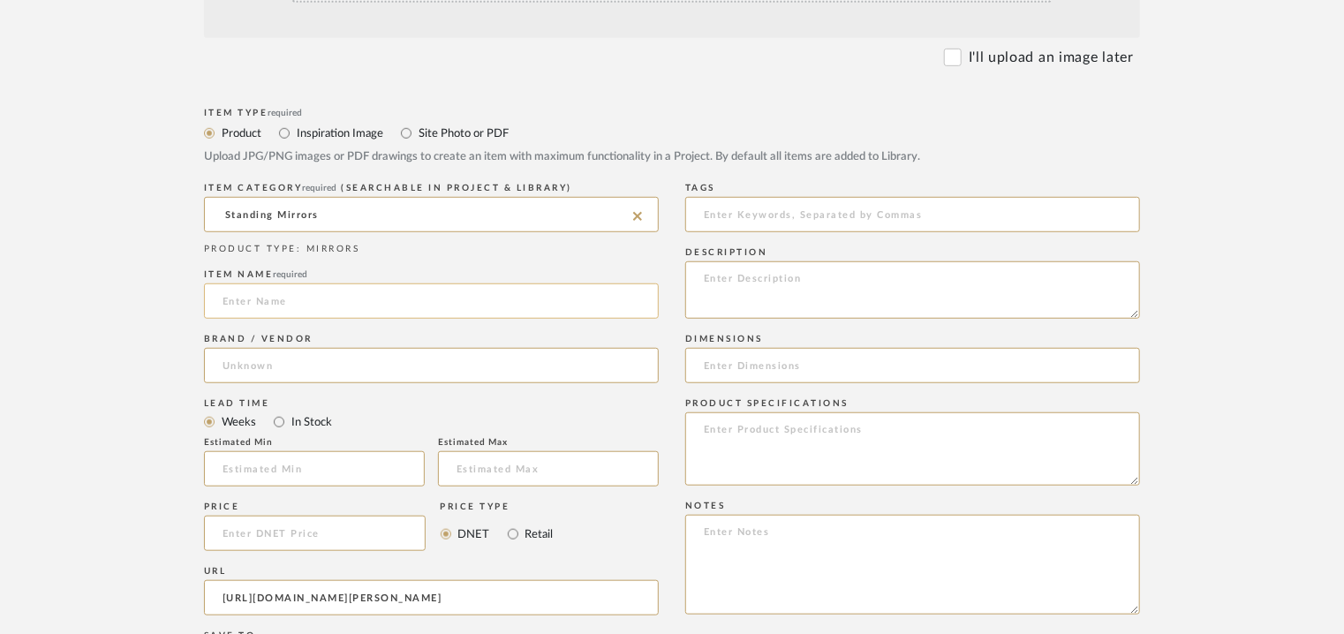
drag, startPoint x: 268, startPoint y: 302, endPoint x: 290, endPoint y: 310, distance: 22.6
click at [280, 308] on input at bounding box center [431, 300] width 455 height 35
type input "m"
type input "[PERSON_NAME]"
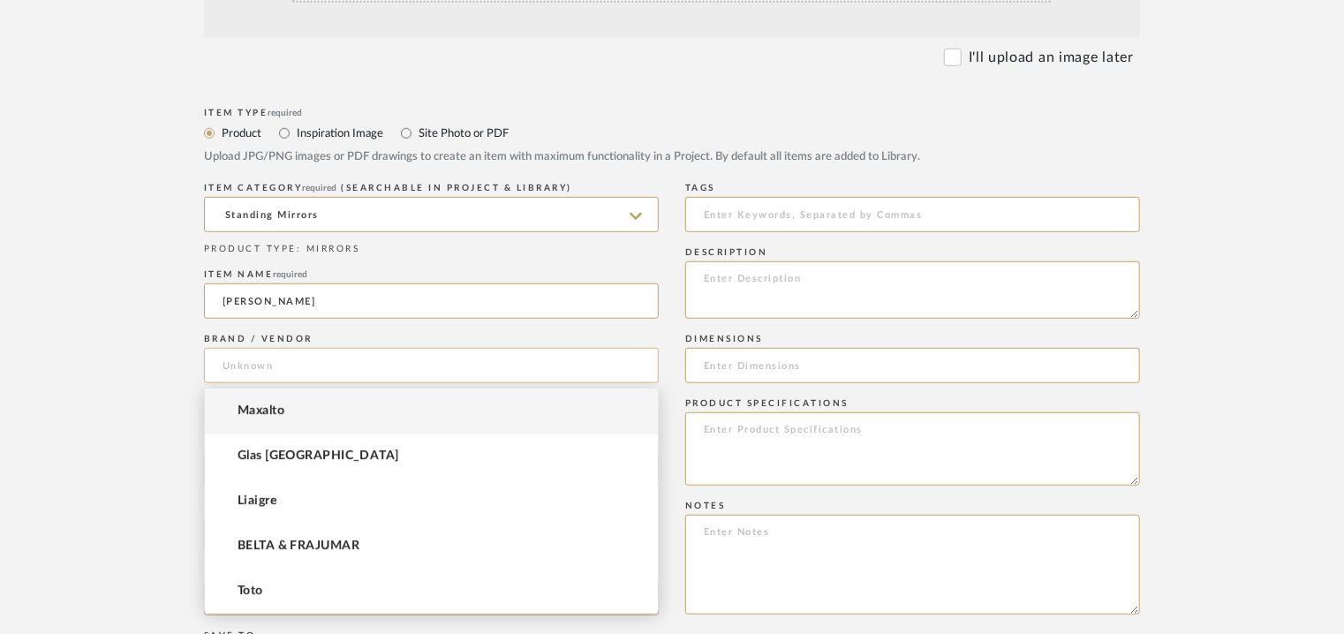
click at [298, 359] on input at bounding box center [431, 365] width 455 height 35
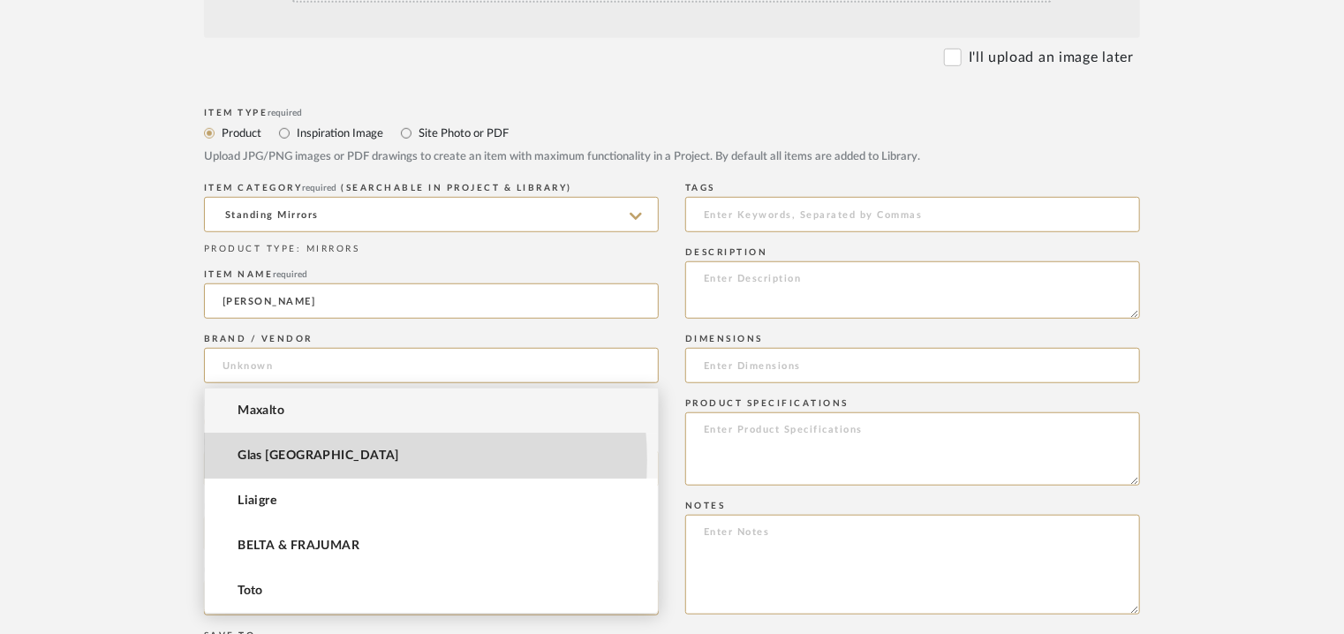
click at [321, 460] on mat-option "Glas [GEOGRAPHIC_DATA]" at bounding box center [431, 455] width 453 height 45
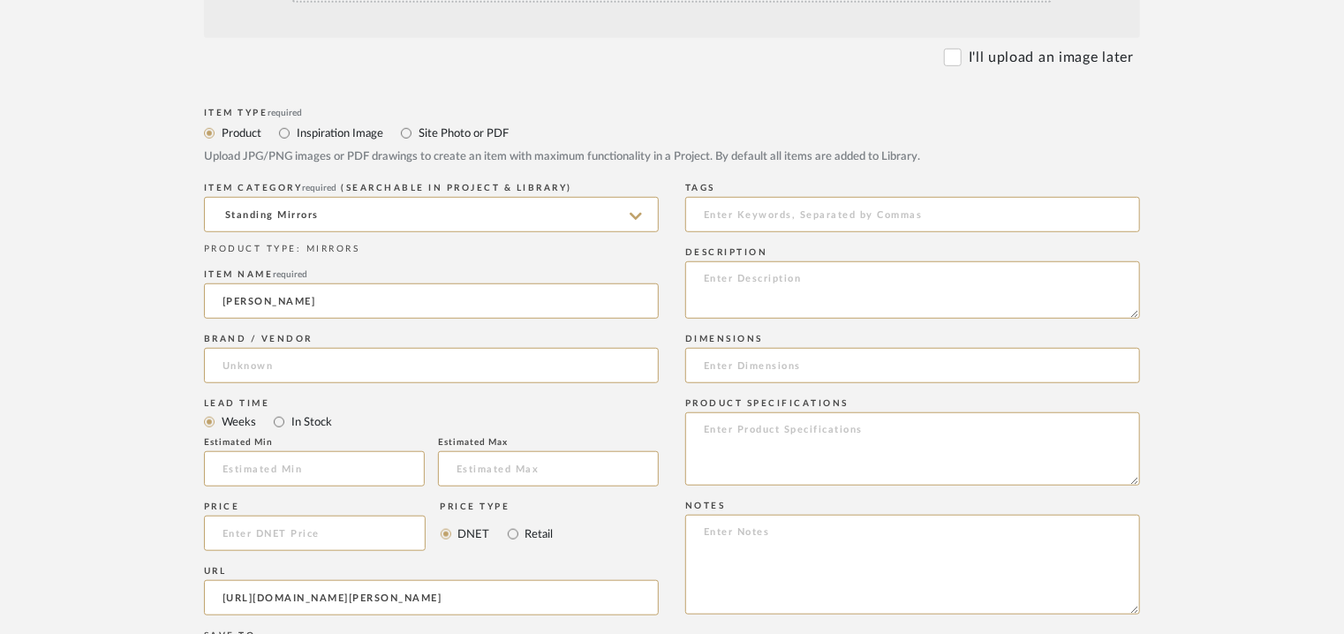
type input "Glas [GEOGRAPHIC_DATA]"
click at [742, 224] on input at bounding box center [912, 214] width 455 height 35
type input "M"
type input "floor mirror"
paste textarea "Type: Mirror Designer : [PERSON_NAME] Dimension(s): [DATE] : L 150 x W 34 x H 1…"
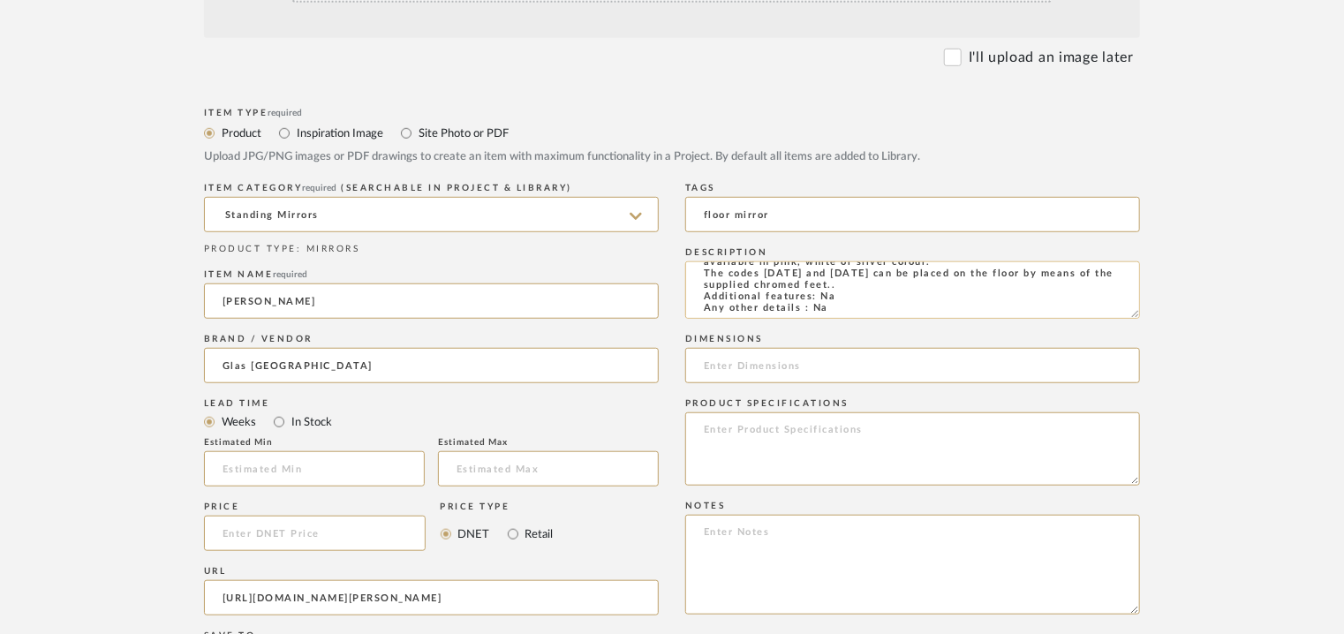
scroll to position [0, 0]
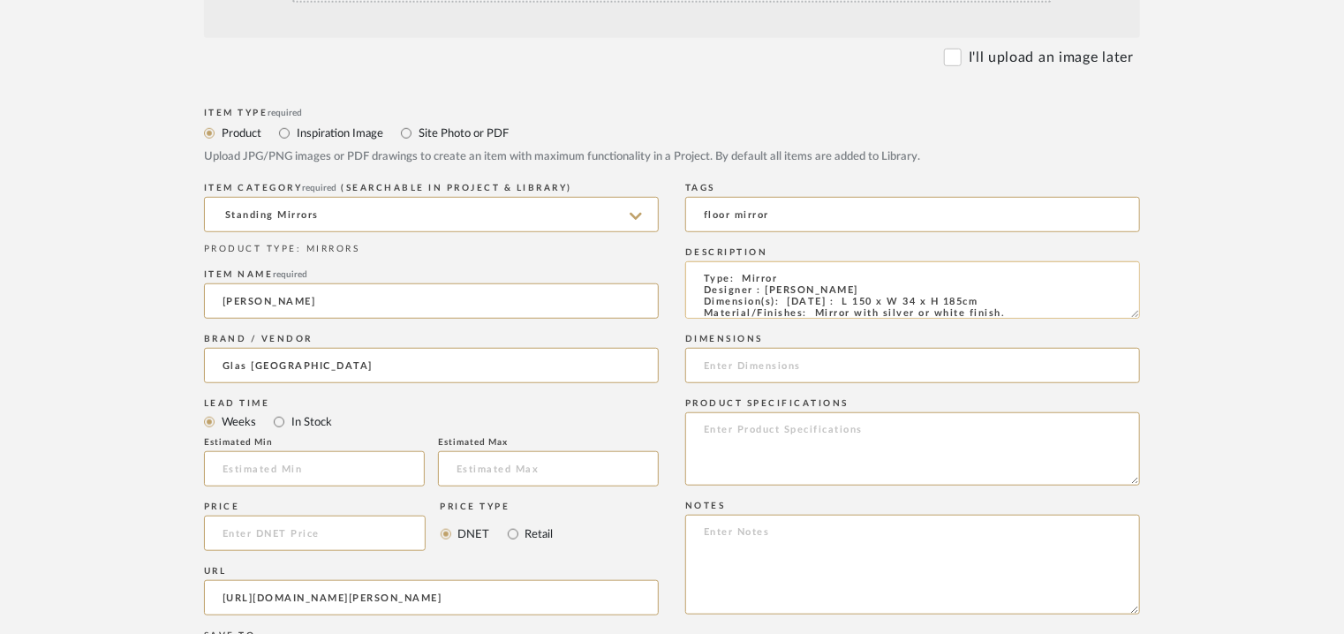
drag, startPoint x: 839, startPoint y: 301, endPoint x: 979, endPoint y: 298, distance: 140.4
click at [979, 298] on textarea "Type: Mirror Designer : [PERSON_NAME] Dimension(s): [DATE] : L 150 x W 34 x H 1…" at bounding box center [912, 289] width 455 height 57
type textarea "Type: Mirror Designer : [PERSON_NAME] Dimension(s): [DATE] : L 150 x W 34 x H 1…"
paste input "L 150 x W 34 x H 185cm"
type input "L 150 x W 34 x H 185cm"
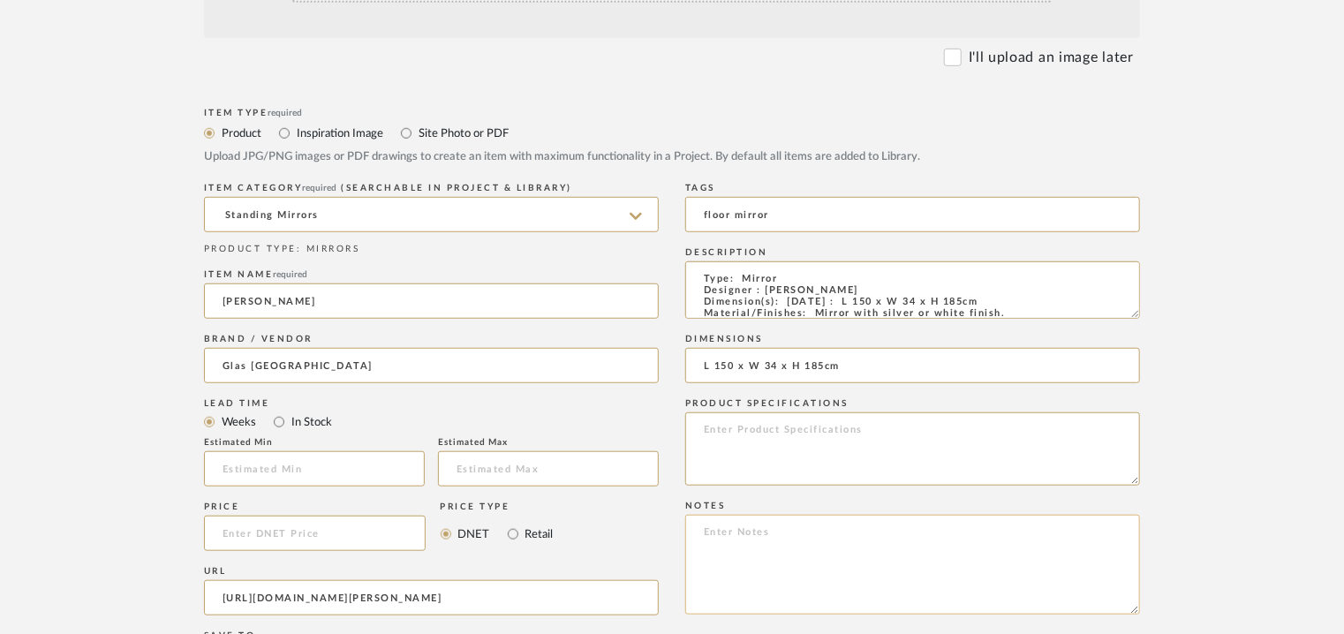
click at [872, 531] on textarea at bounding box center [912, 565] width 455 height 100
paste textarea "Price : On request Lead time: Not available. Custom made Customizable : No 3D a…"
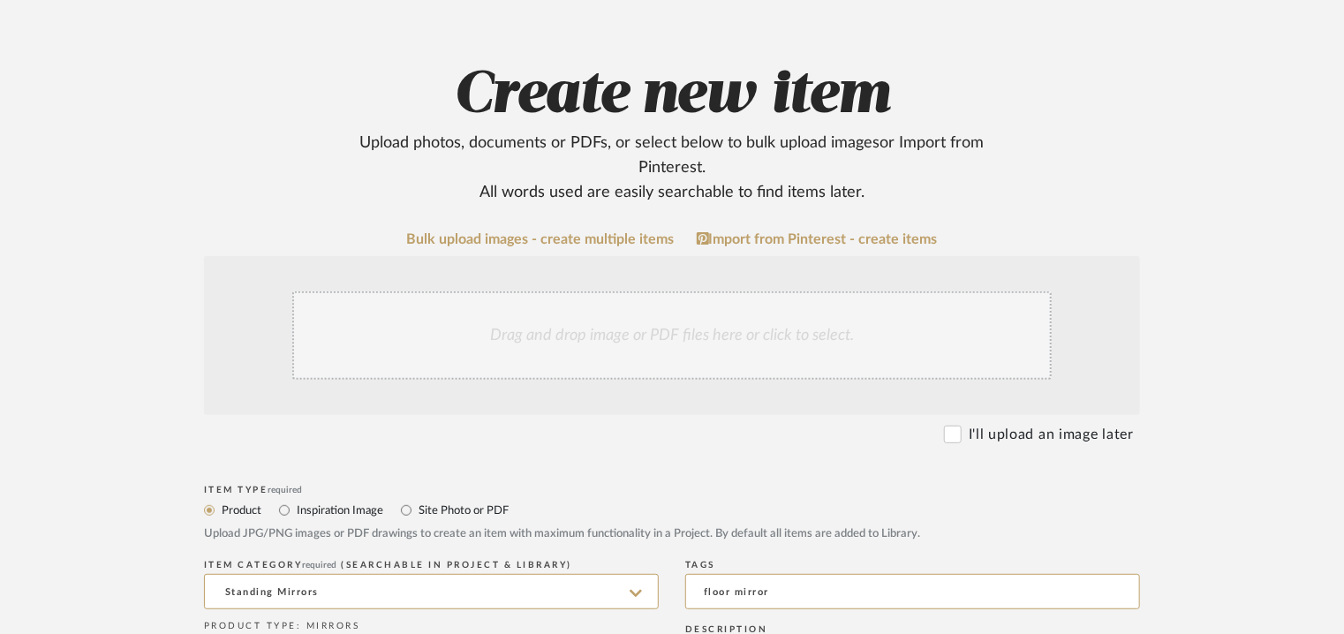
scroll to position [141, 0]
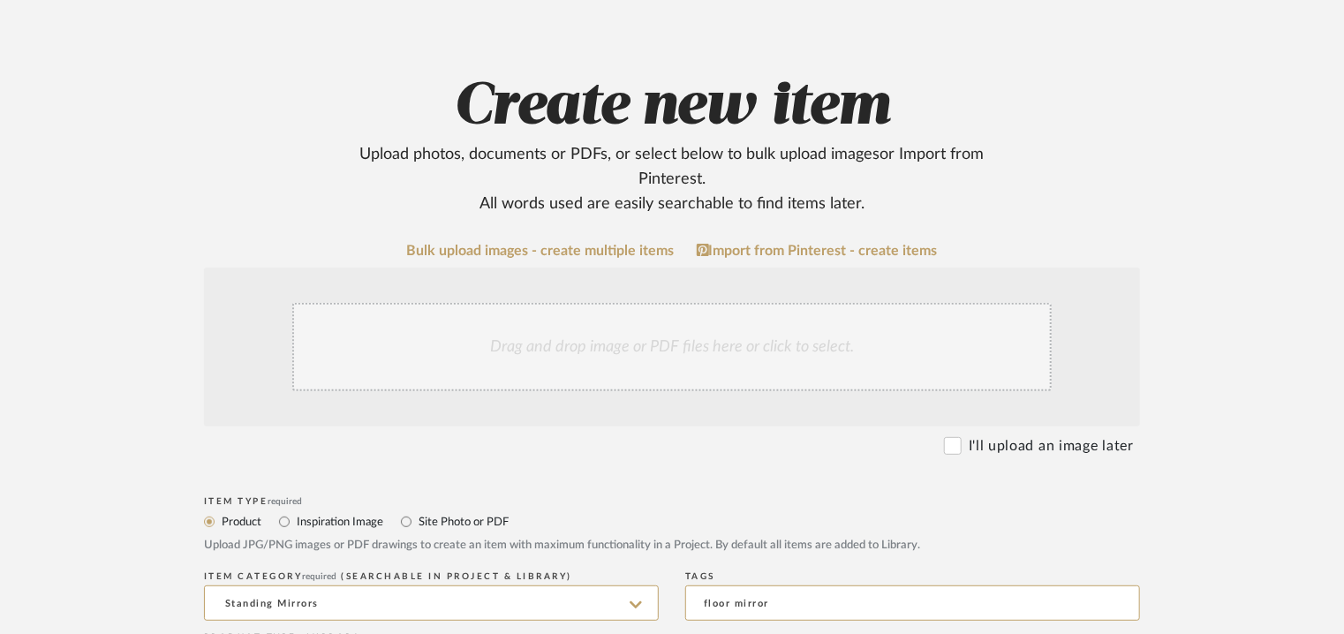
type textarea "Price : On request Lead time: Not available. Custom made Customizable : No 3D a…"
click at [455, 356] on div "Drag and drop image or PDF files here or click to select." at bounding box center [671, 347] width 759 height 88
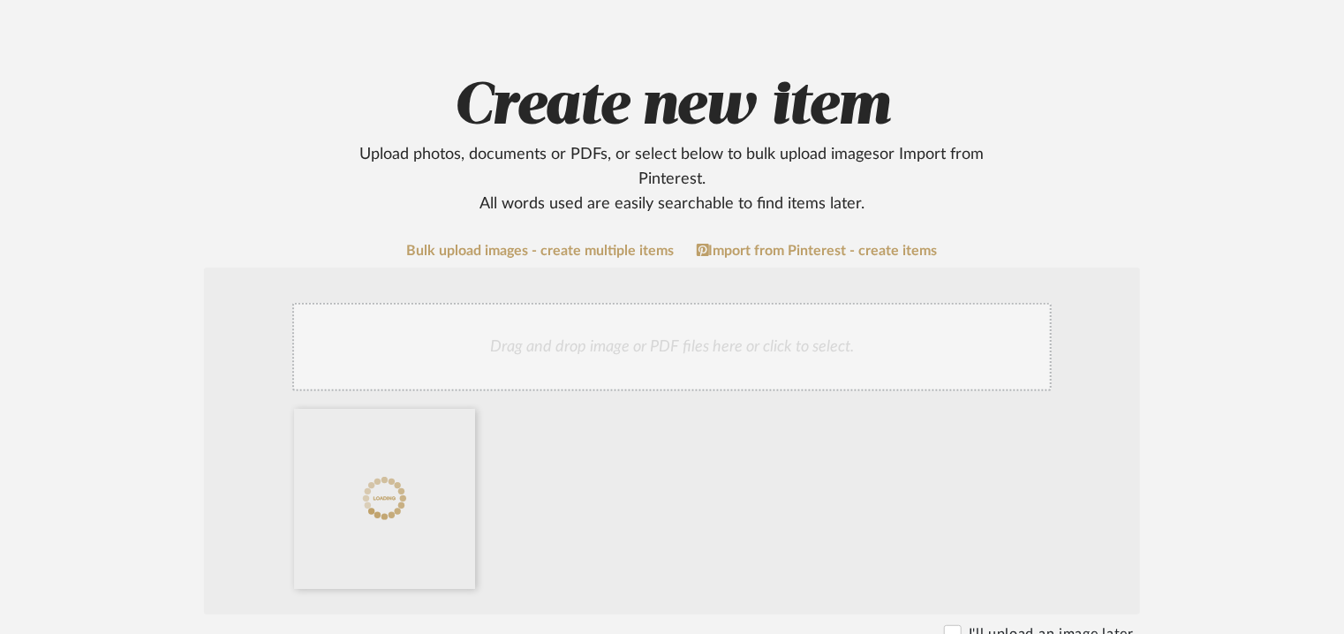
click at [652, 343] on div "Drag and drop image or PDF files here or click to select." at bounding box center [671, 347] width 759 height 88
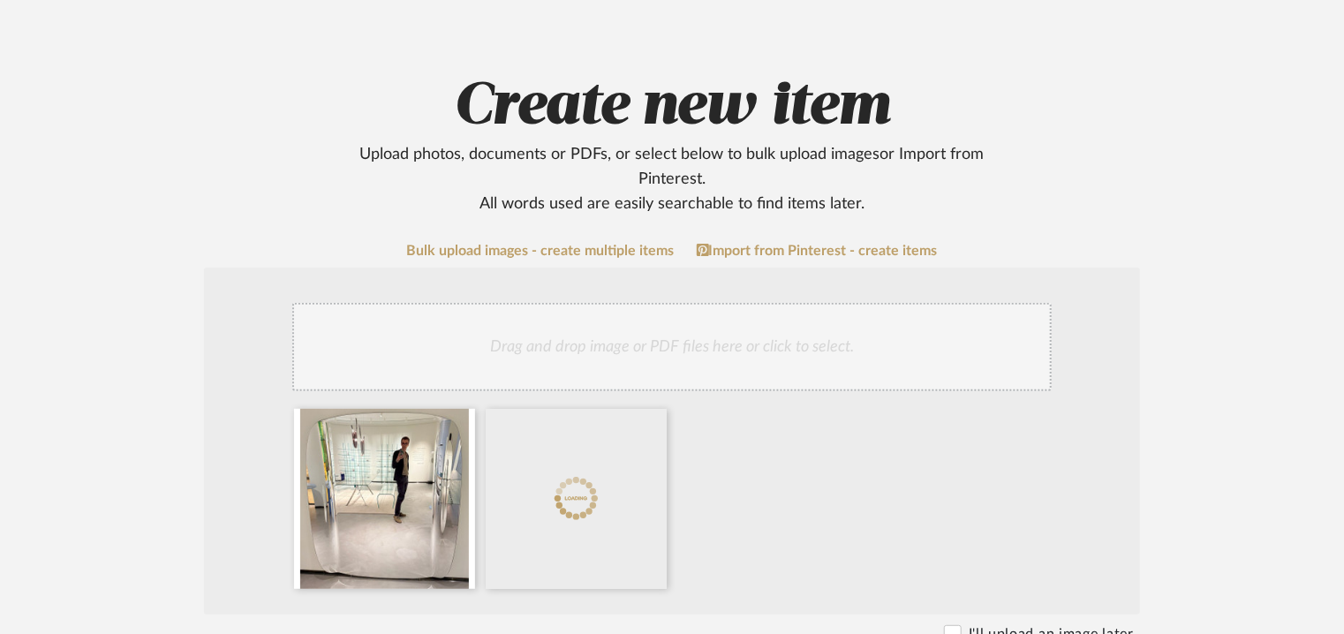
click at [668, 331] on div "Drag and drop image or PDF files here or click to select." at bounding box center [671, 347] width 759 height 88
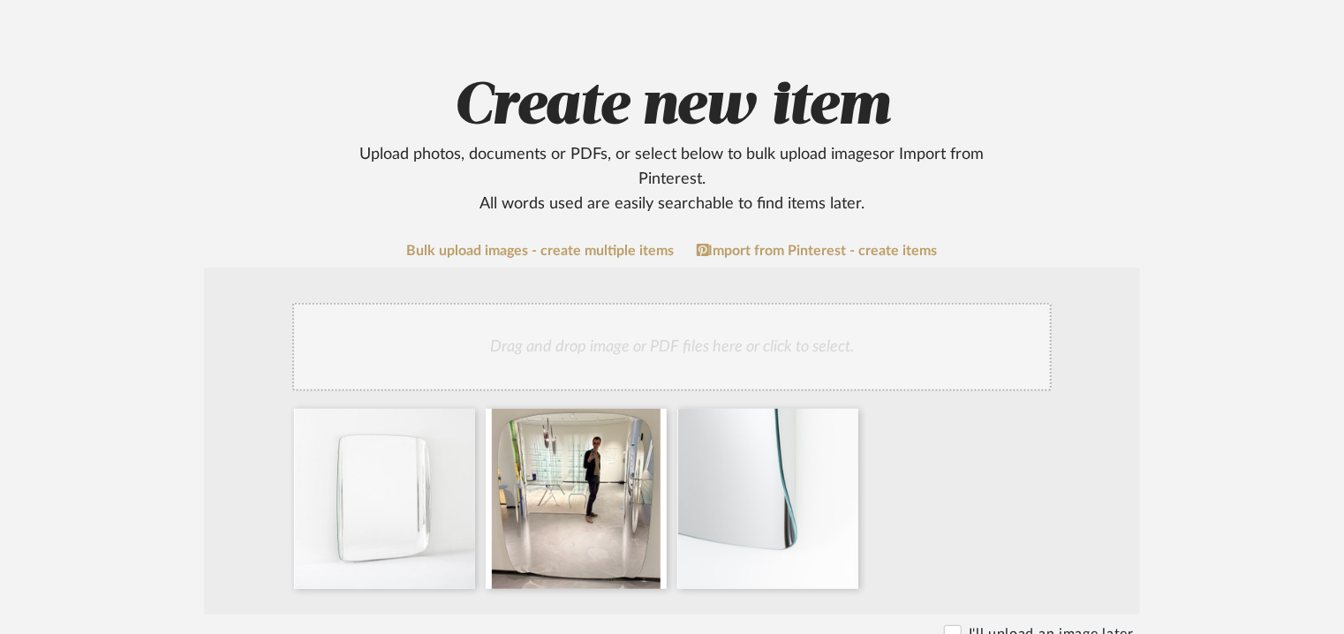
click at [757, 351] on div "Drag and drop image or PDF files here or click to select." at bounding box center [671, 347] width 759 height 88
click at [834, 340] on div "Drag and drop image or PDF files here or click to select." at bounding box center [671, 347] width 759 height 88
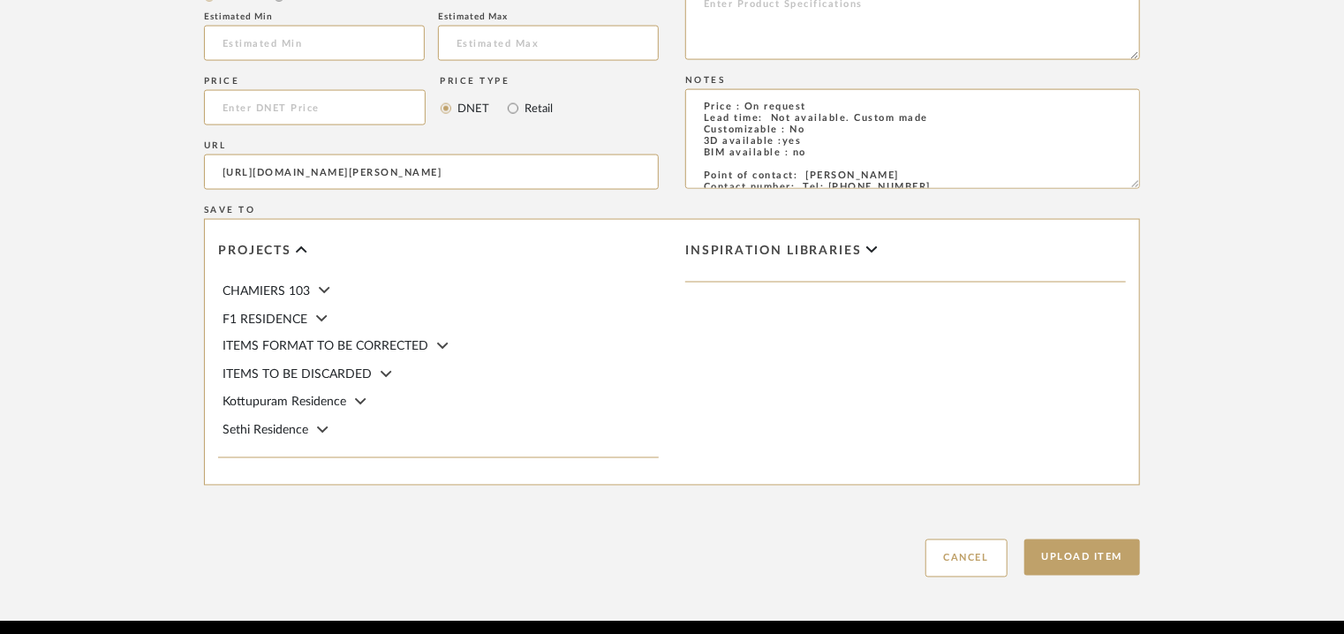
scroll to position [1377, 0]
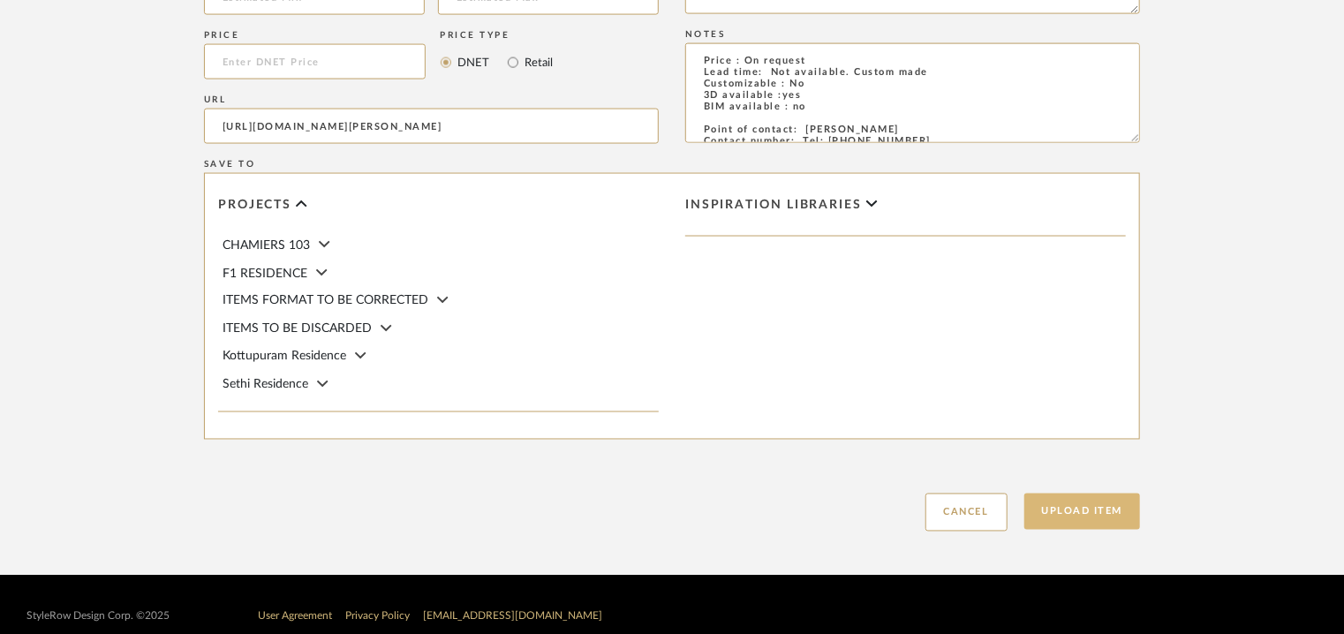
click at [1066, 512] on button "Upload Item" at bounding box center [1082, 511] width 117 height 36
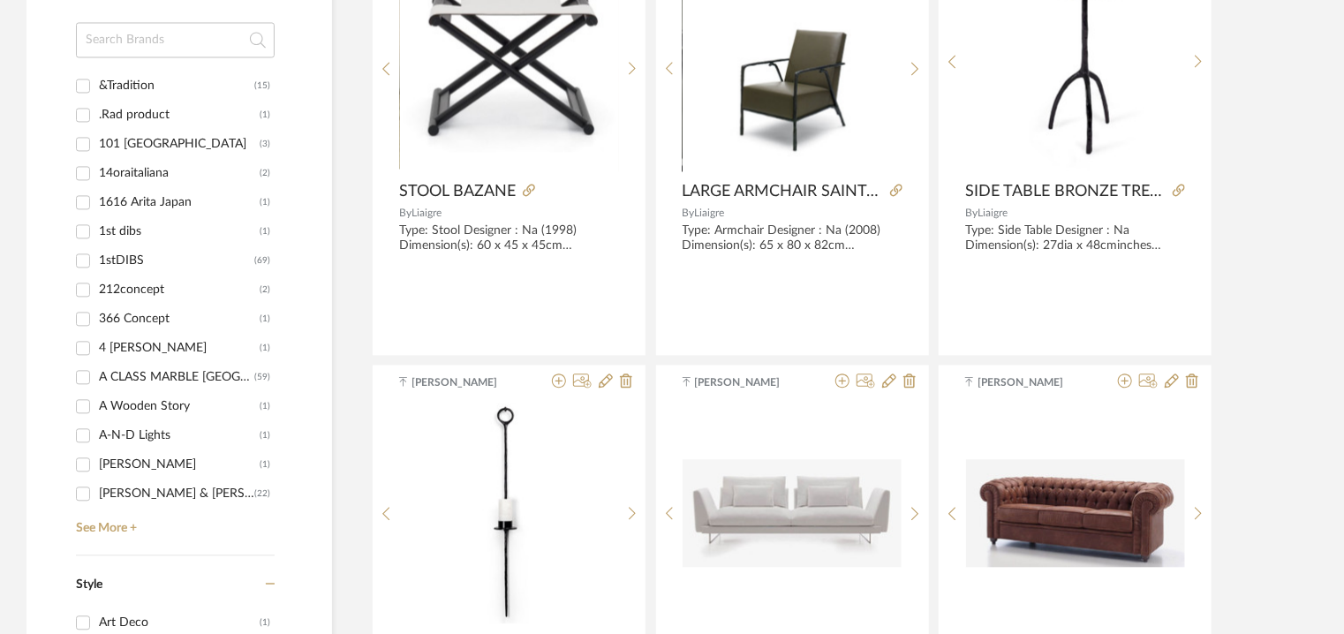
scroll to position [1854, 0]
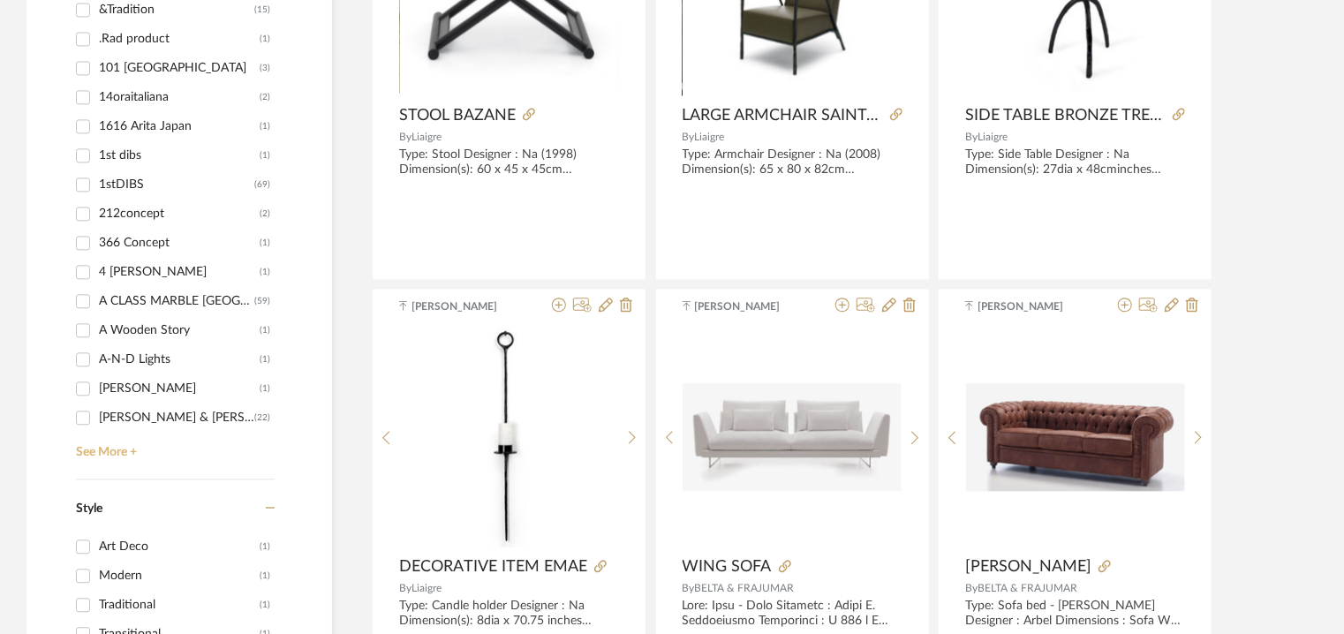
click at [117, 448] on link "See More +" at bounding box center [173, 446] width 203 height 28
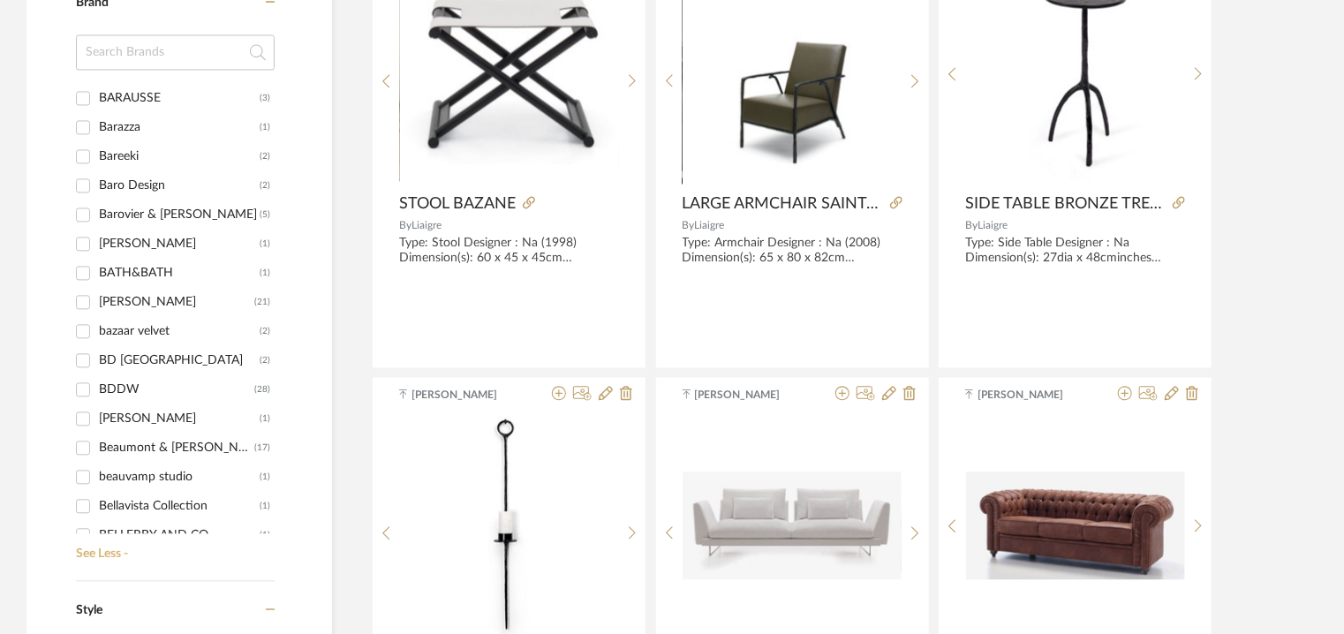
scroll to position [3002, 0]
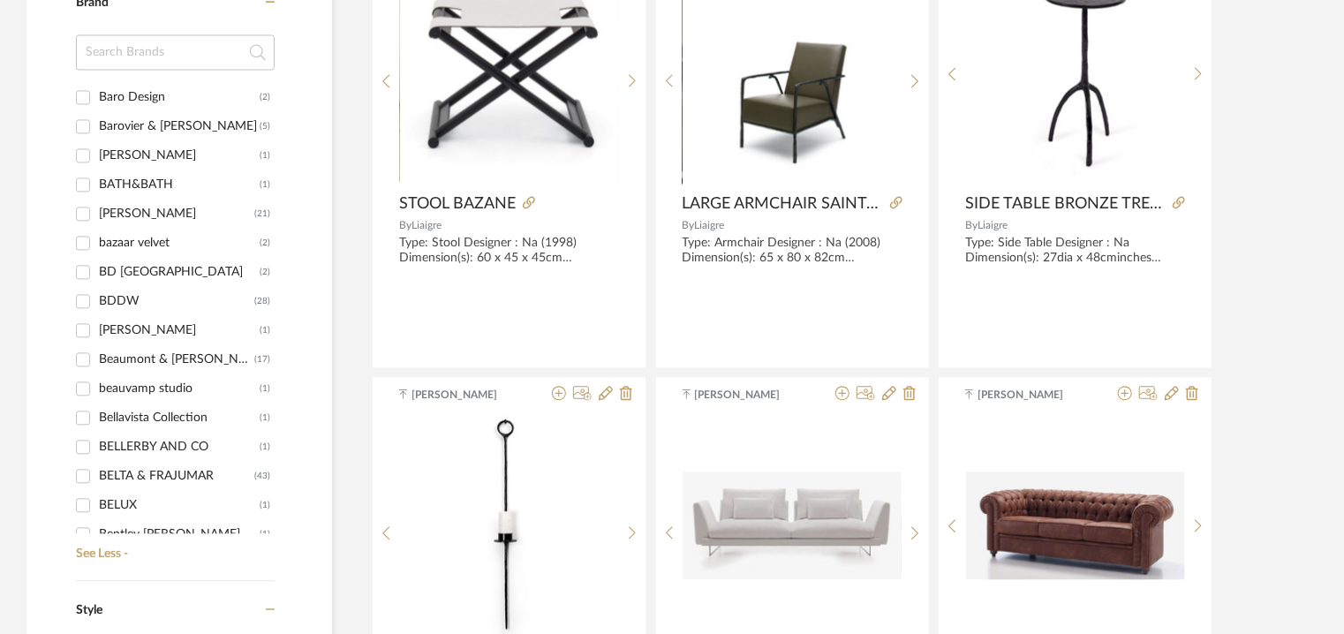
click at [201, 478] on div "BELTA & FRAJUMAR" at bounding box center [176, 476] width 155 height 28
click at [97, 478] on input "BELTA & FRAJUMAR (43)" at bounding box center [83, 476] width 28 height 28
checkbox input "true"
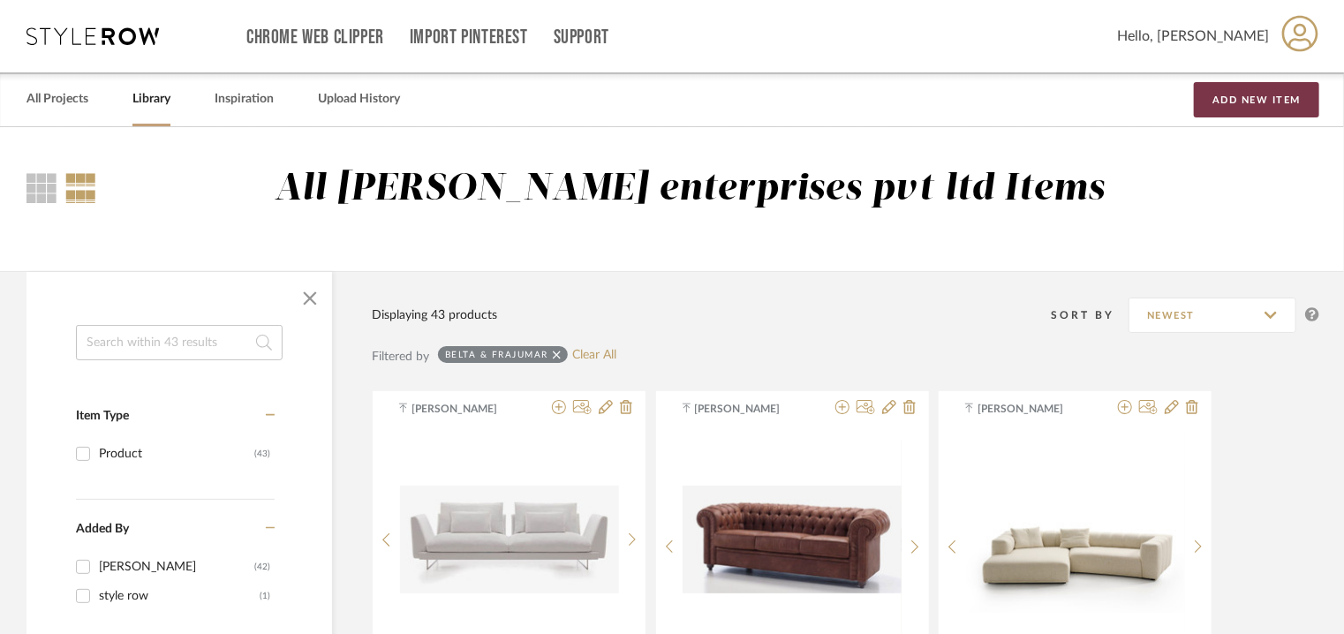
click at [1265, 96] on button "Add New Item" at bounding box center [1256, 99] width 125 height 35
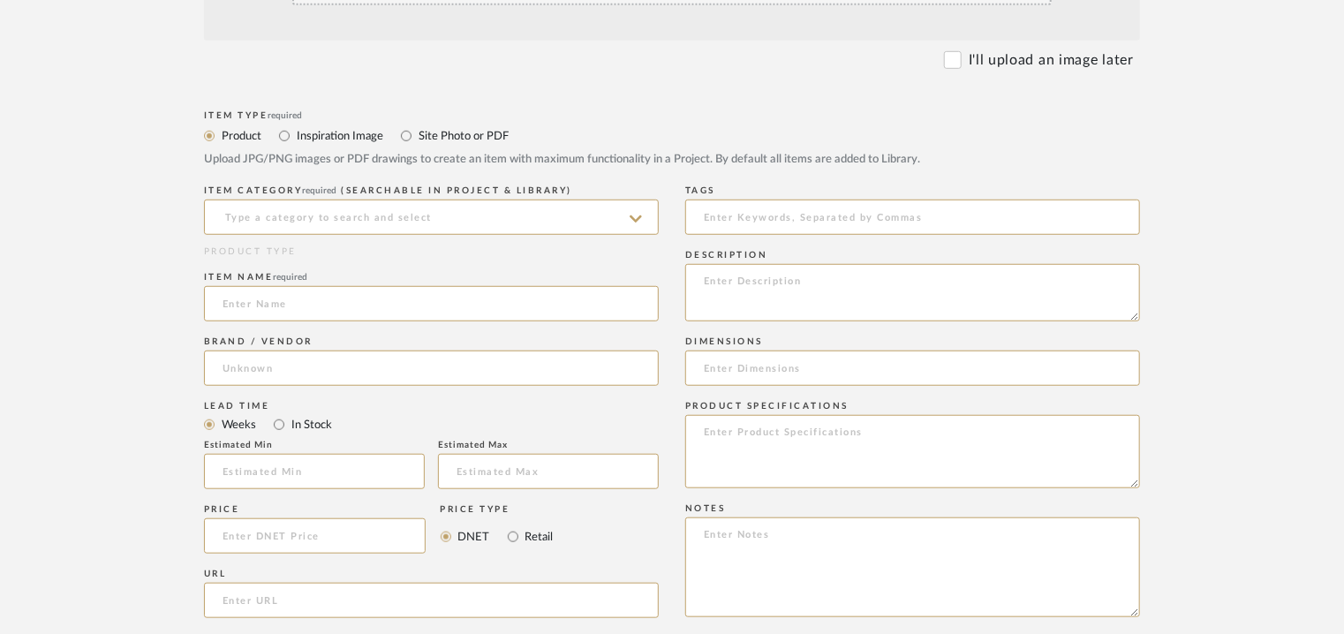
scroll to position [530, 0]
paste textarea "Type: Sofa - Link Designer : Dsignio Dimensions : W 230 x H 70cm/ SH 40/ AH 70/…"
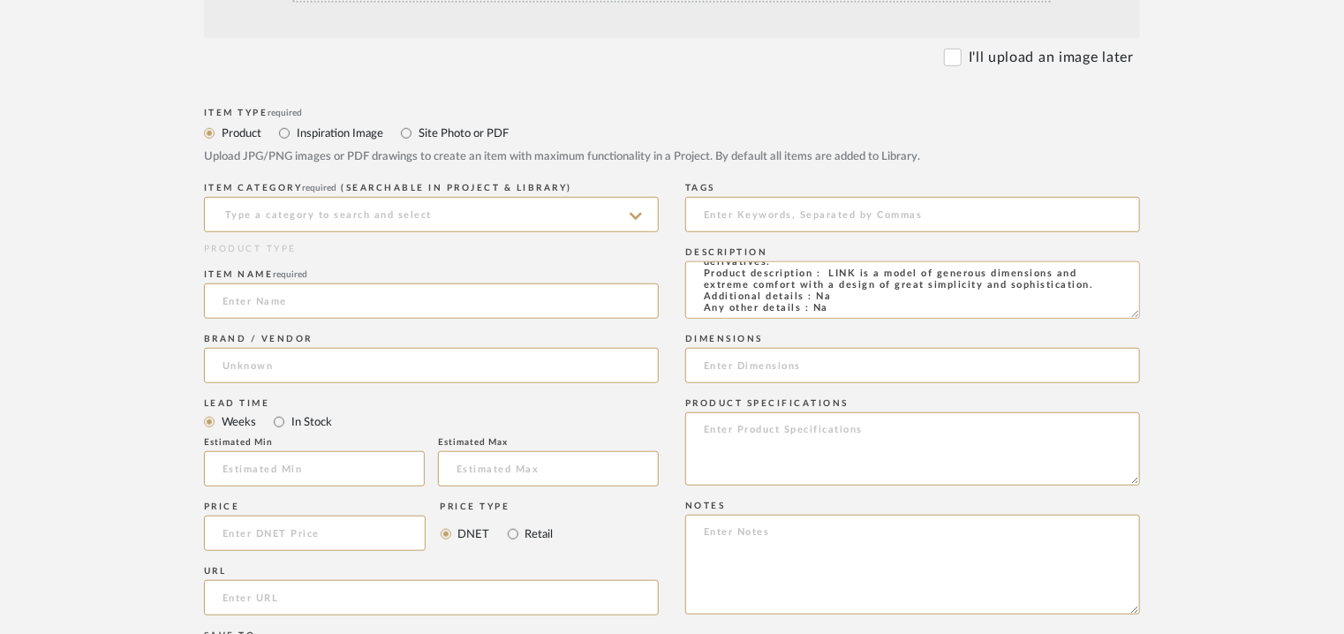
type textarea "Type: Sofa - Link Designer : Dsignio Dimensions : W 230 x H 70cm/ SH 40/ AH 70/…"
paste input "[URL][DOMAIN_NAME]"
type input "[URL][DOMAIN_NAME]"
click at [379, 214] on input at bounding box center [431, 214] width 455 height 35
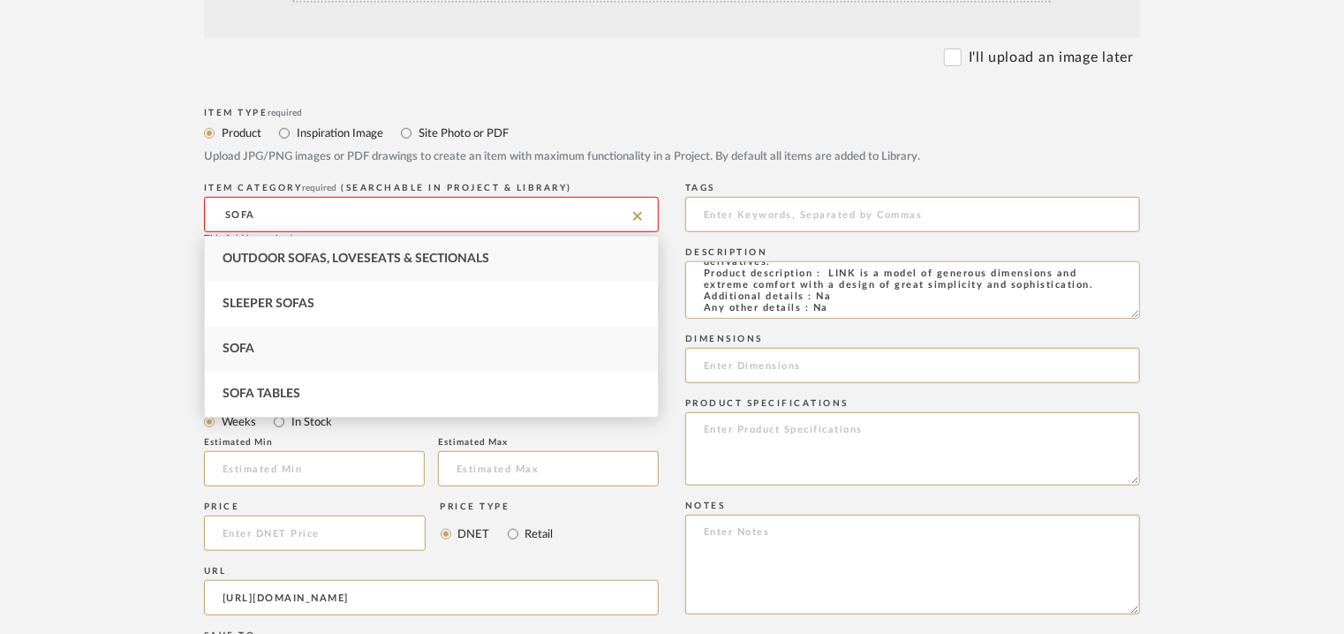
click at [265, 336] on div "Sofa" at bounding box center [431, 349] width 453 height 45
type input "Sofa"
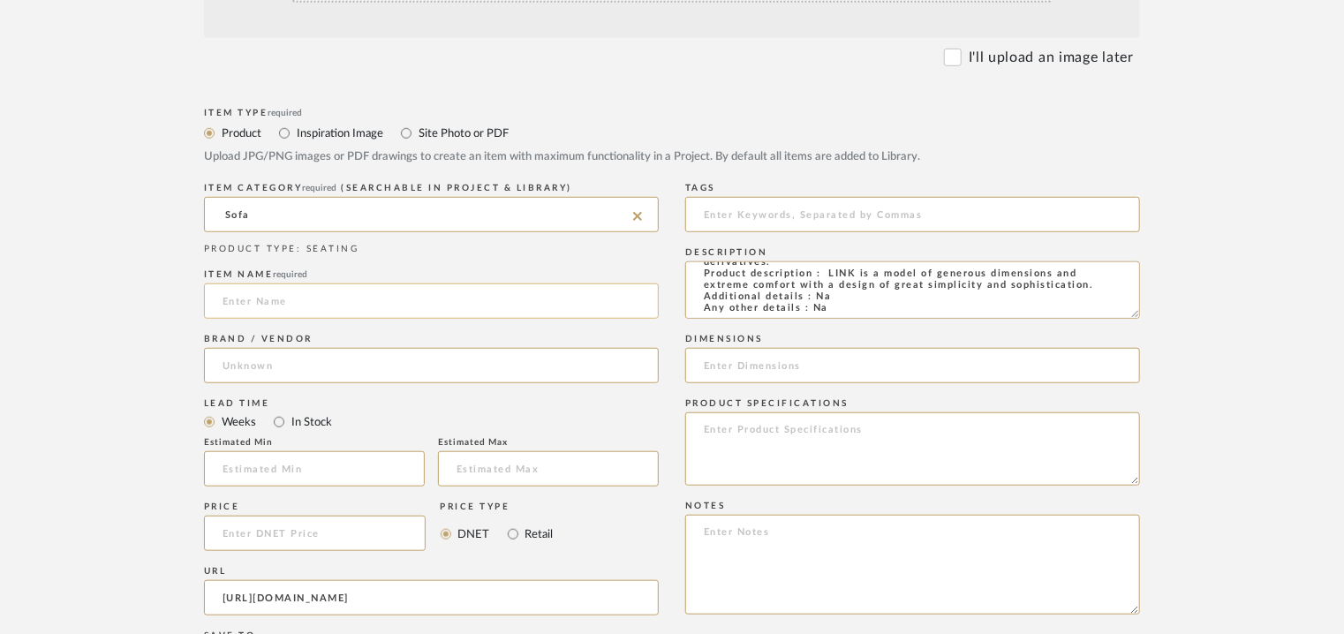
click at [276, 296] on input at bounding box center [431, 300] width 455 height 35
type input "l"
type input "LINK SOFA"
click at [309, 354] on input at bounding box center [431, 365] width 455 height 35
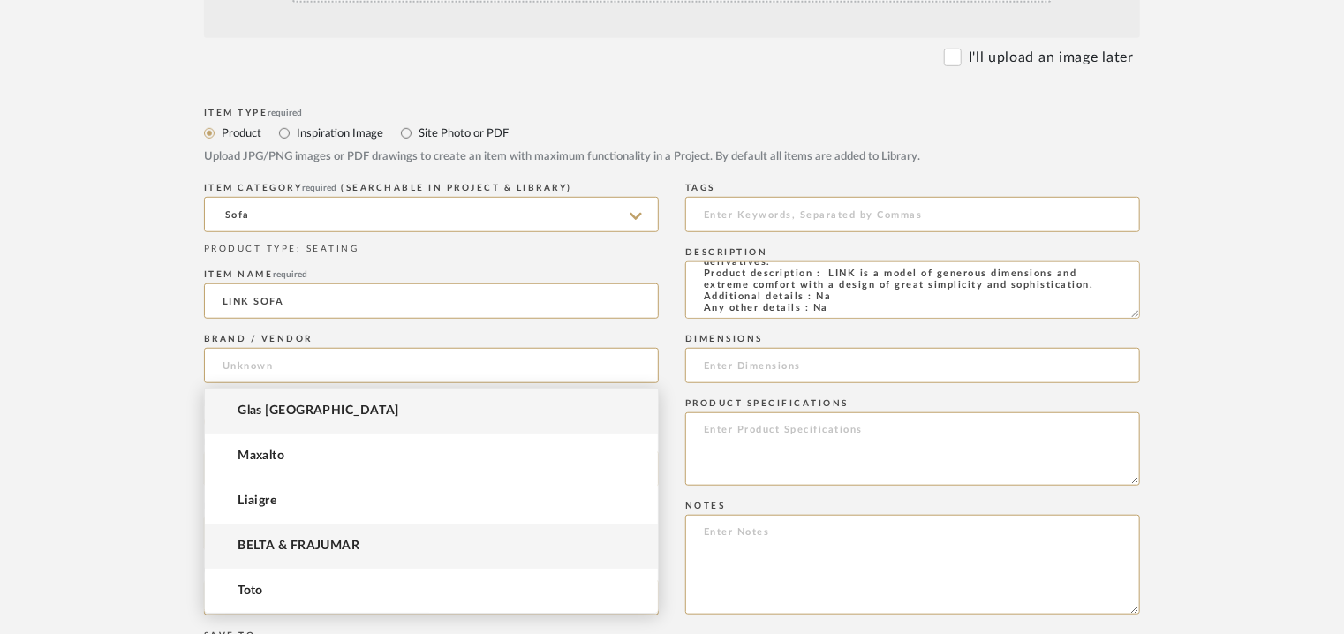
click at [325, 546] on span "BELTA & FRAJUMAR" at bounding box center [298, 546] width 122 height 15
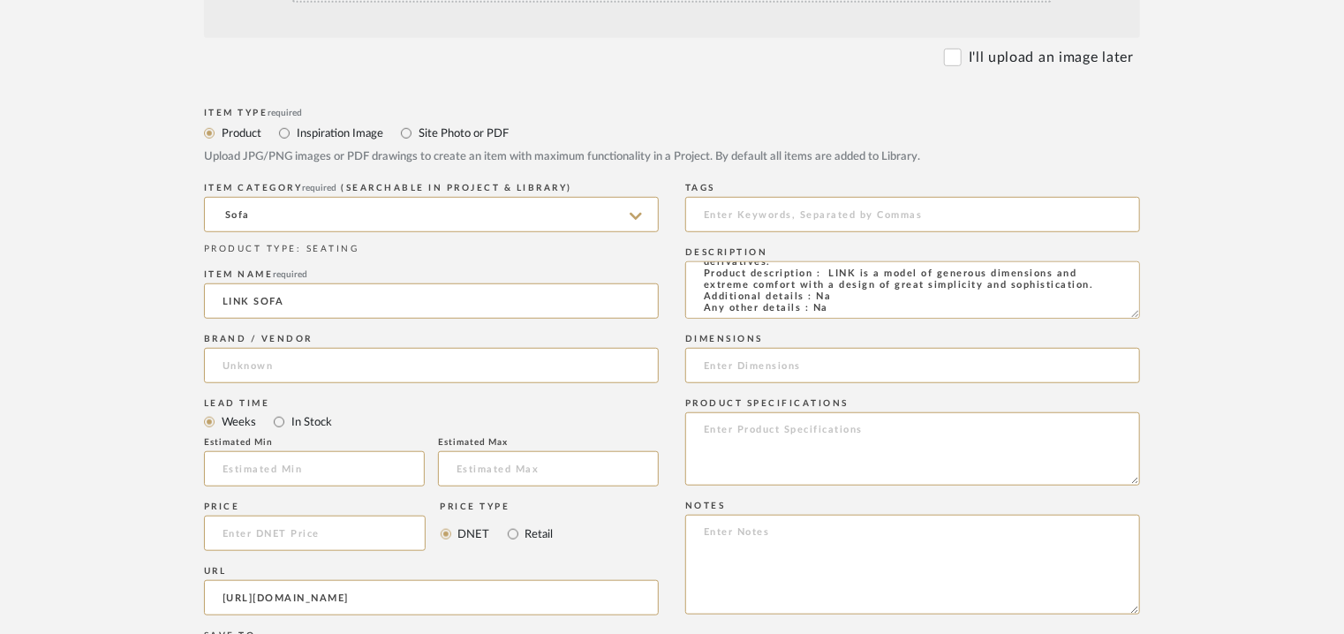
type input "BELTA & FRAJUMAR"
click at [343, 471] on input "text" at bounding box center [314, 468] width 221 height 35
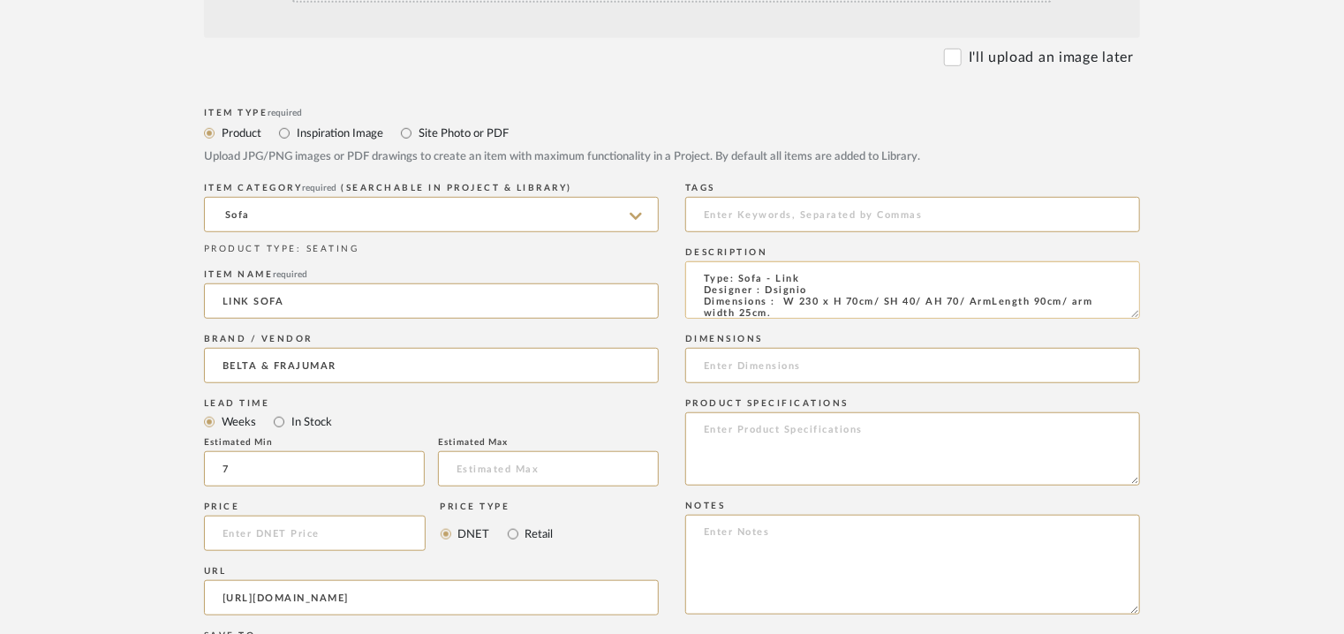
type input "7"
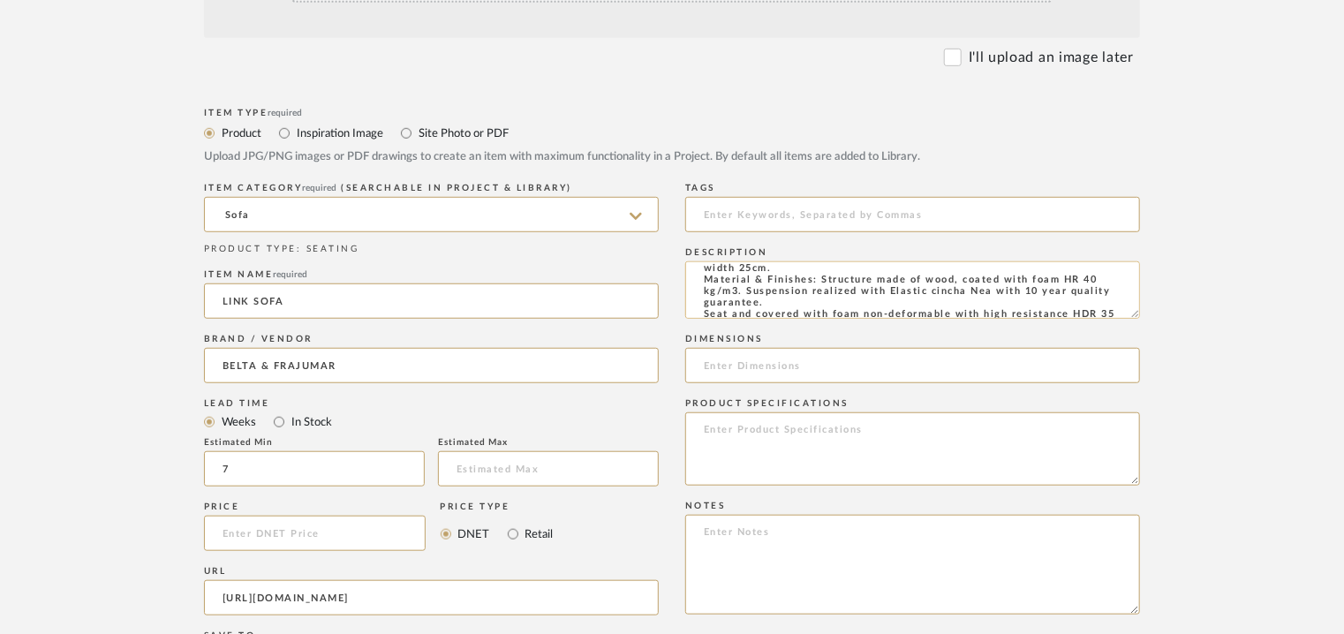
scroll to position [70, 0]
drag, startPoint x: 780, startPoint y: 303, endPoint x: 878, endPoint y: 279, distance: 100.0
click at [878, 279] on textarea "Type: Sofa - Link Designer : Dsignio Dimensions : W 230 x H 70cm/ SH 40/ AH 70/…" at bounding box center [912, 289] width 455 height 57
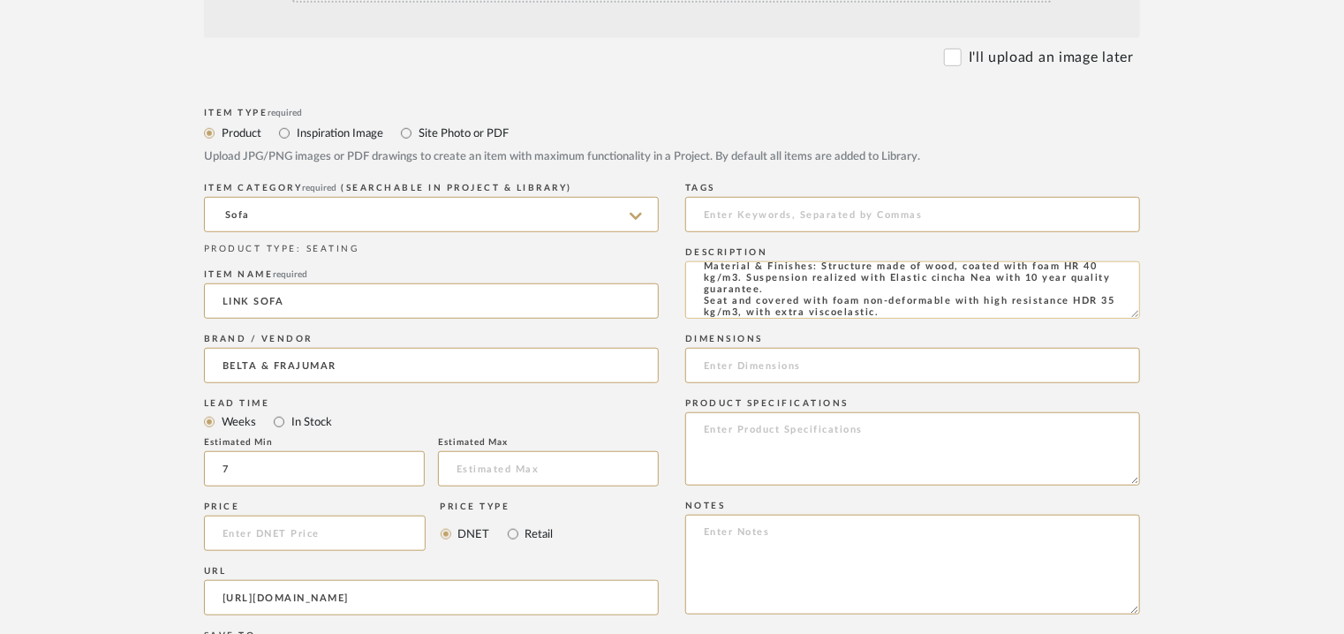
scroll to position [46, 0]
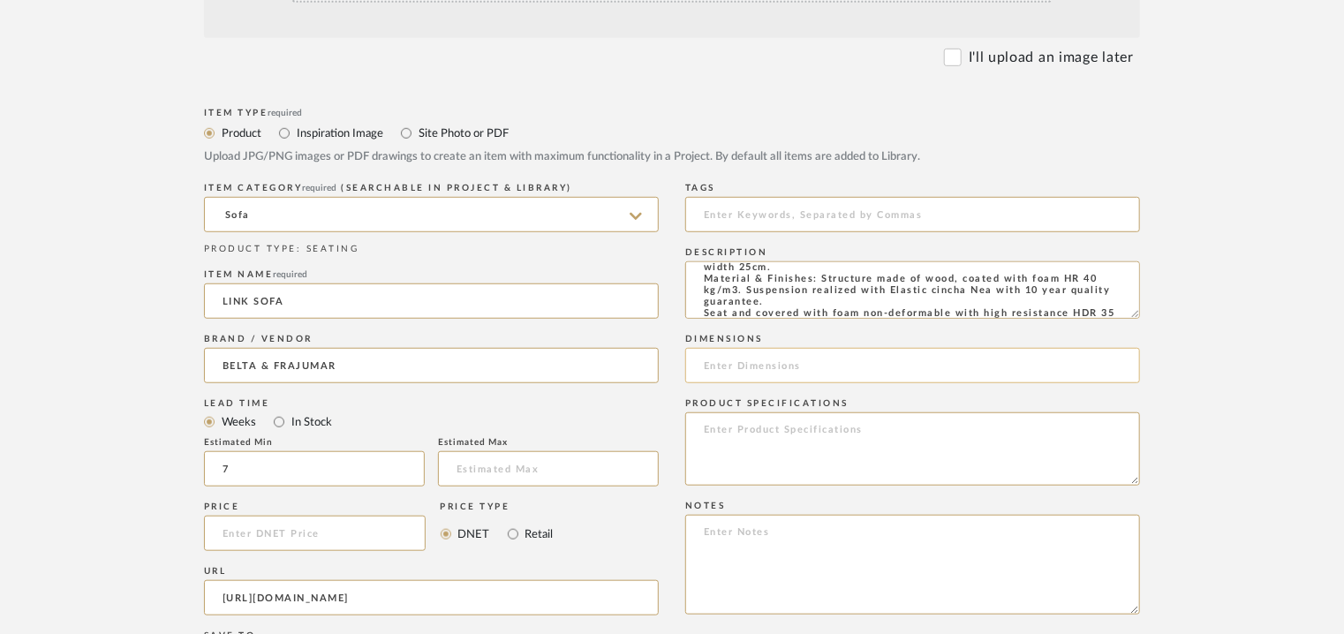
click at [705, 366] on input at bounding box center [912, 365] width 455 height 35
paste input "W 230 x H 70cm/ SH 40/ AH 70/ ArmLength 90cm/ arm width 25cm"
type input "W 230 x H 70cm/ SH 40/ AH 70/ ArmLength 90cm/ arm width 25cm"
paste textarea "Price: Consult prices and MINIMUM QUANTITIES of 5 units at [EMAIL_ADDRESS][DOMA…"
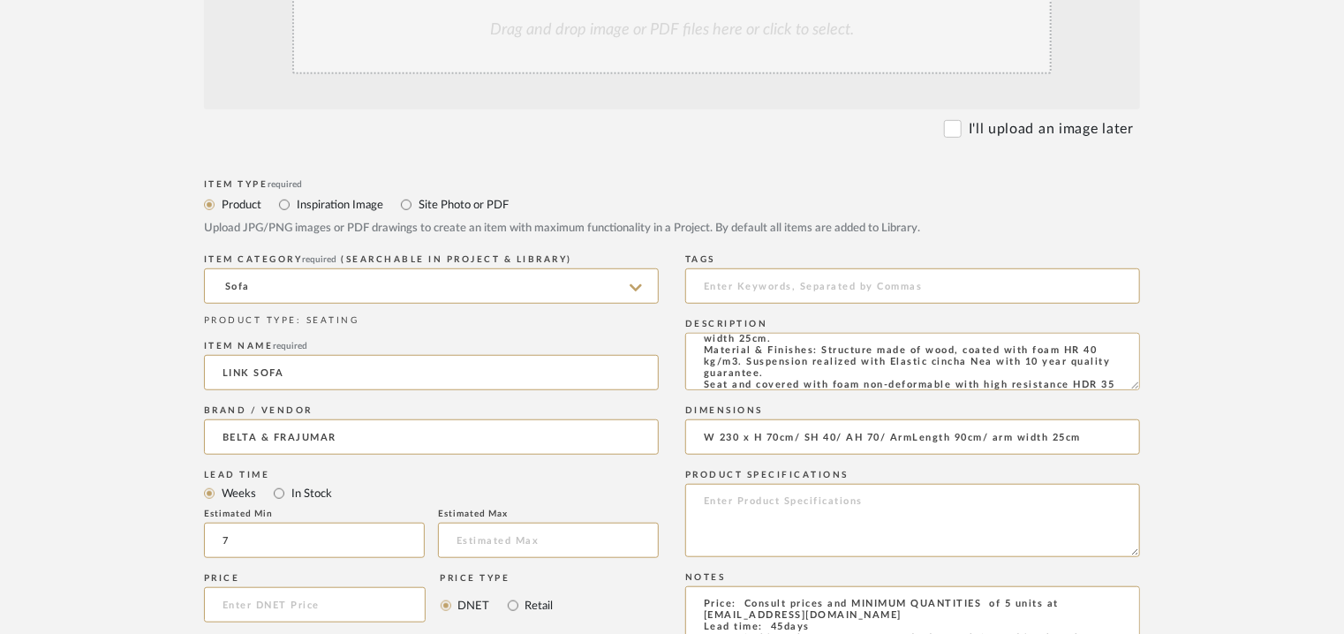
scroll to position [353, 0]
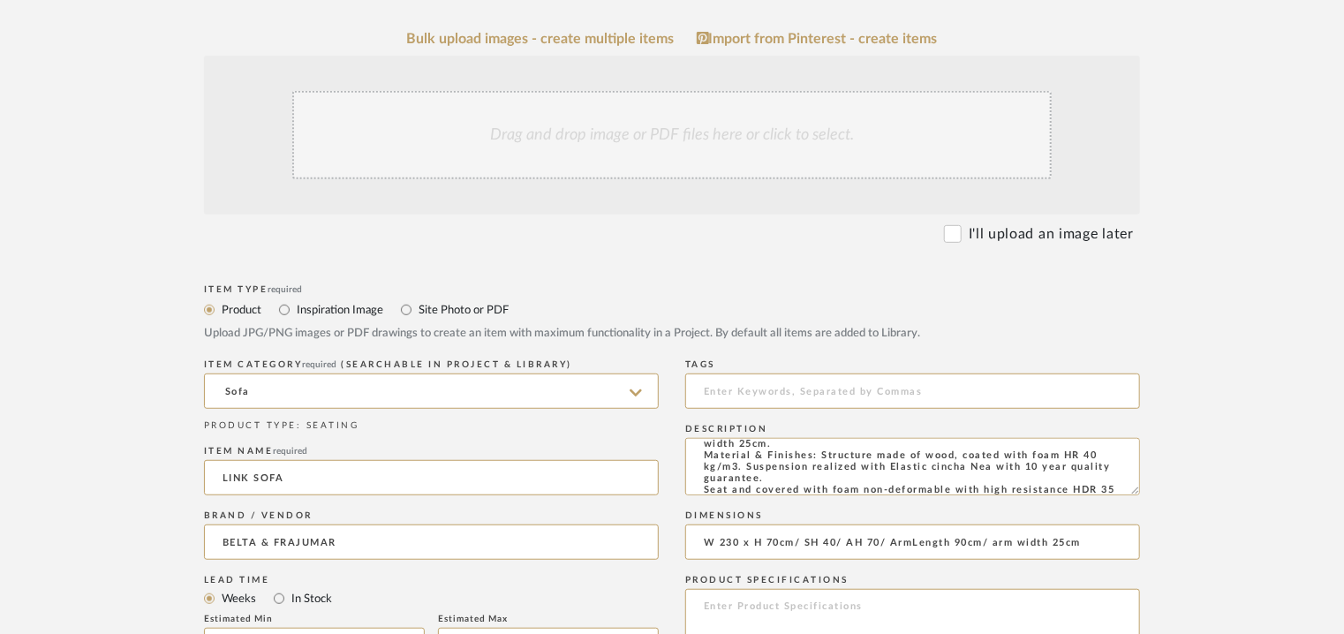
type textarea "Price: Consult prices and MINIMUM QUANTITIES of 5 units at [EMAIL_ADDRESS][DOMA…"
click at [697, 135] on div "Drag and drop image or PDF files here or click to select." at bounding box center [671, 135] width 759 height 88
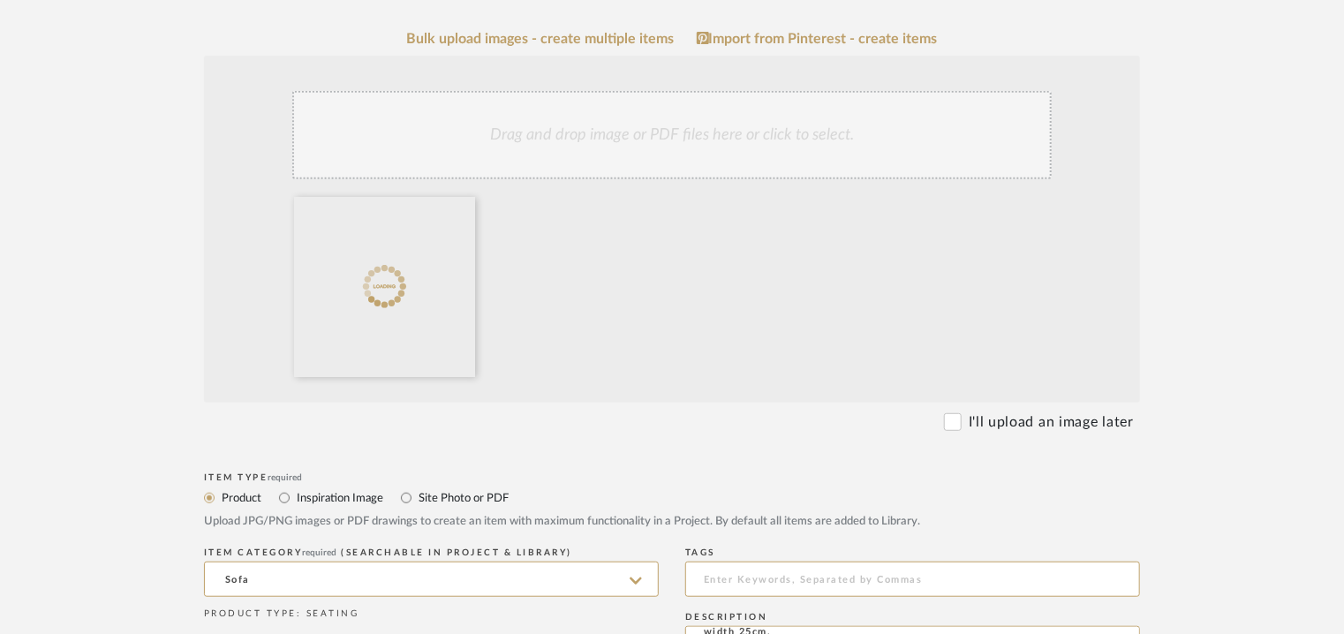
click at [703, 124] on div "Drag and drop image or PDF files here or click to select." at bounding box center [671, 135] width 759 height 88
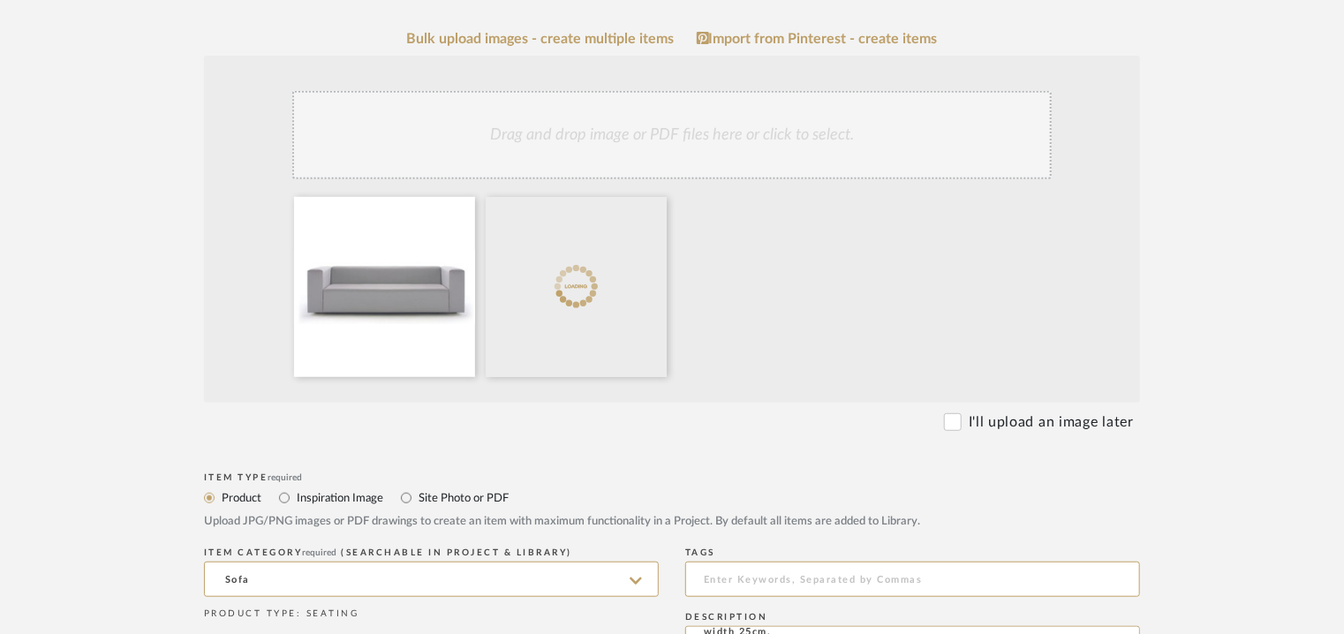
click at [752, 149] on div "Drag and drop image or PDF files here or click to select." at bounding box center [671, 135] width 759 height 88
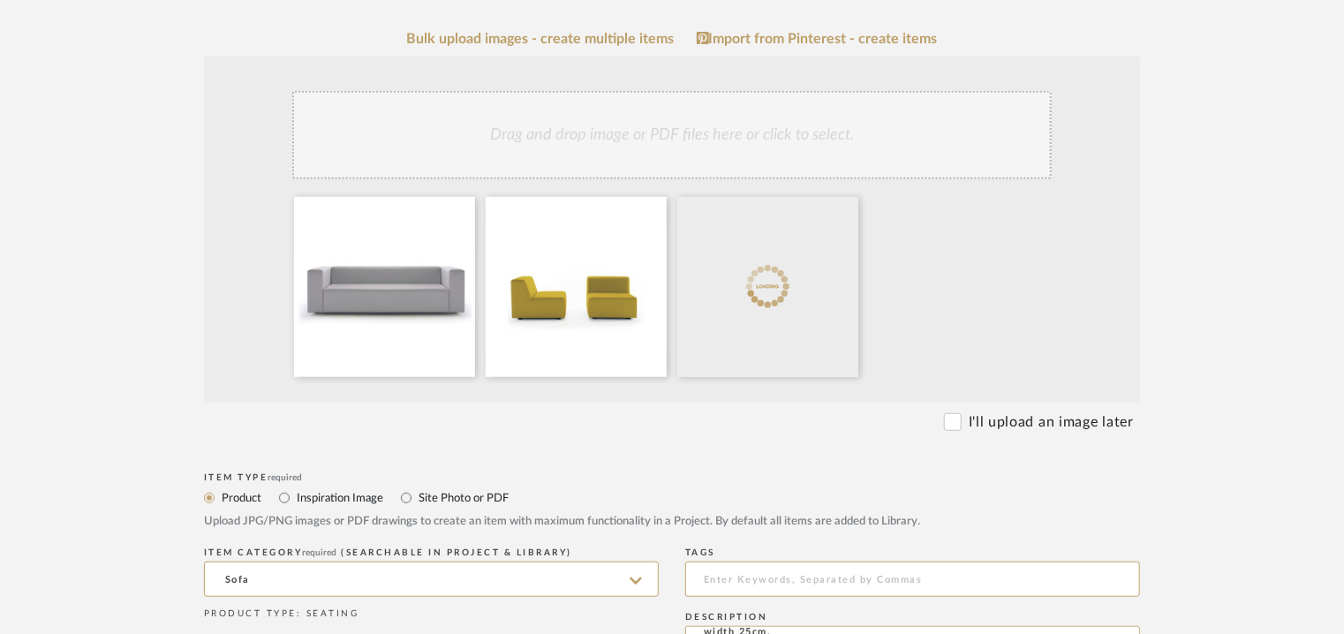
click at [781, 158] on div "Drag and drop image or PDF files here or click to select." at bounding box center [671, 135] width 759 height 88
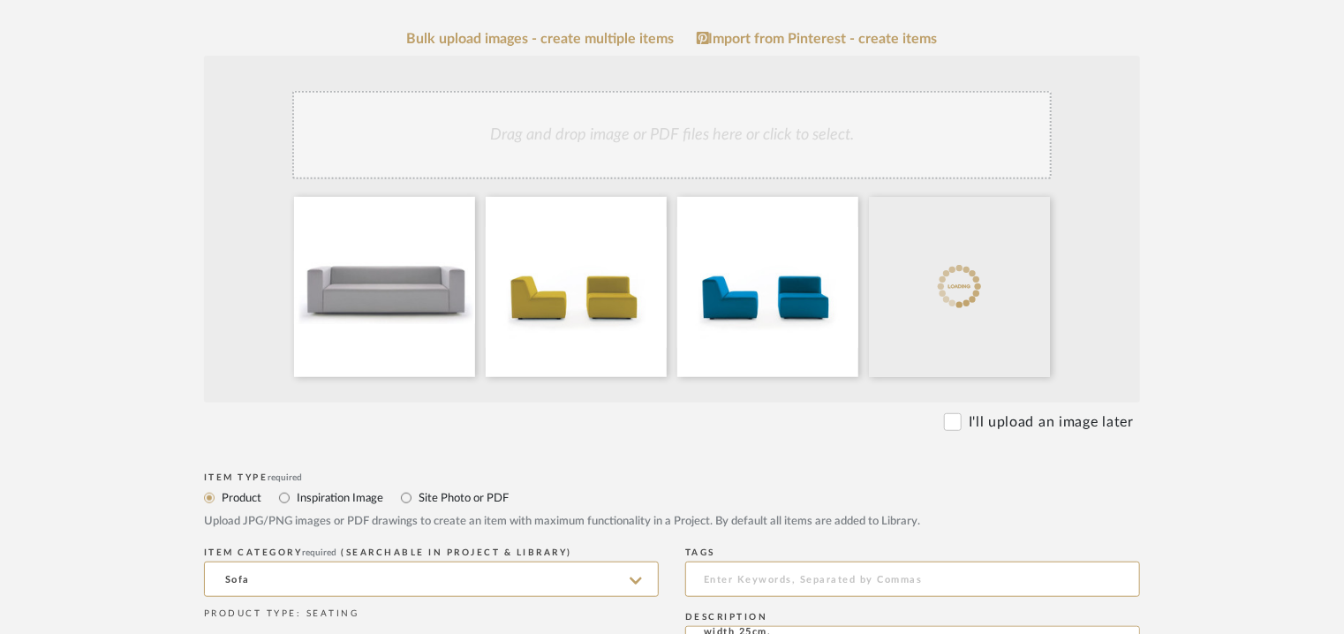
click at [767, 140] on div "Drag and drop image or PDF files here or click to select." at bounding box center [671, 135] width 759 height 88
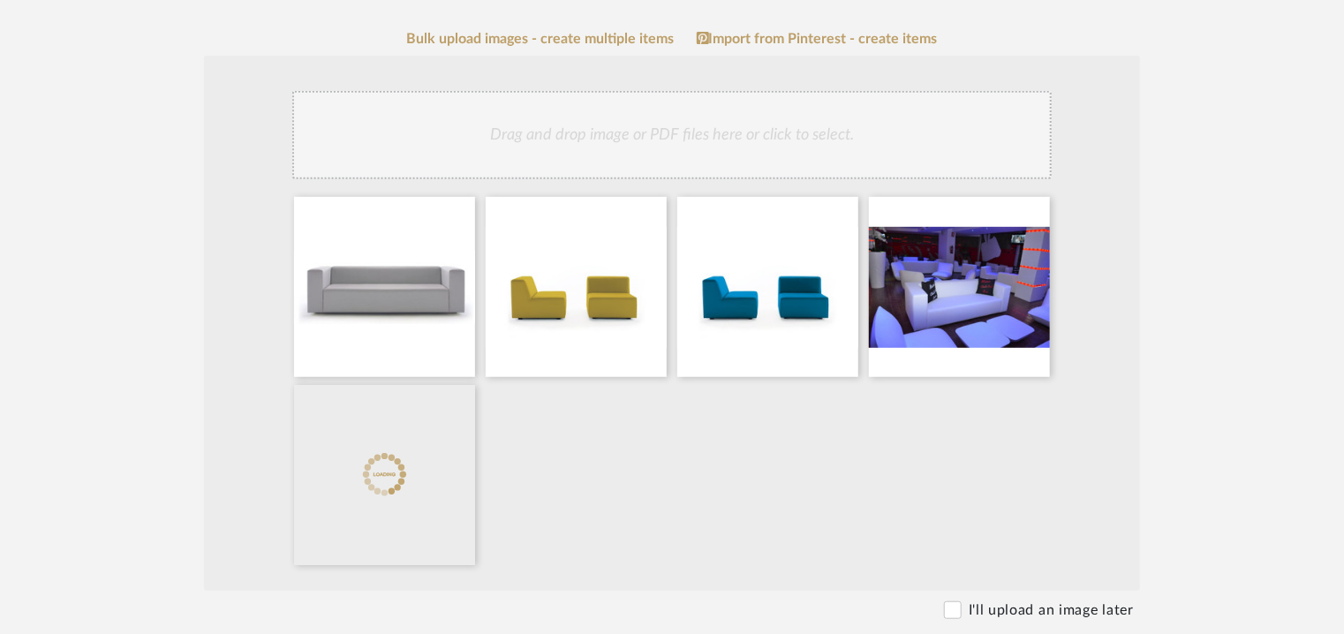
click at [844, 142] on div "Drag and drop image or PDF files here or click to select." at bounding box center [671, 135] width 759 height 88
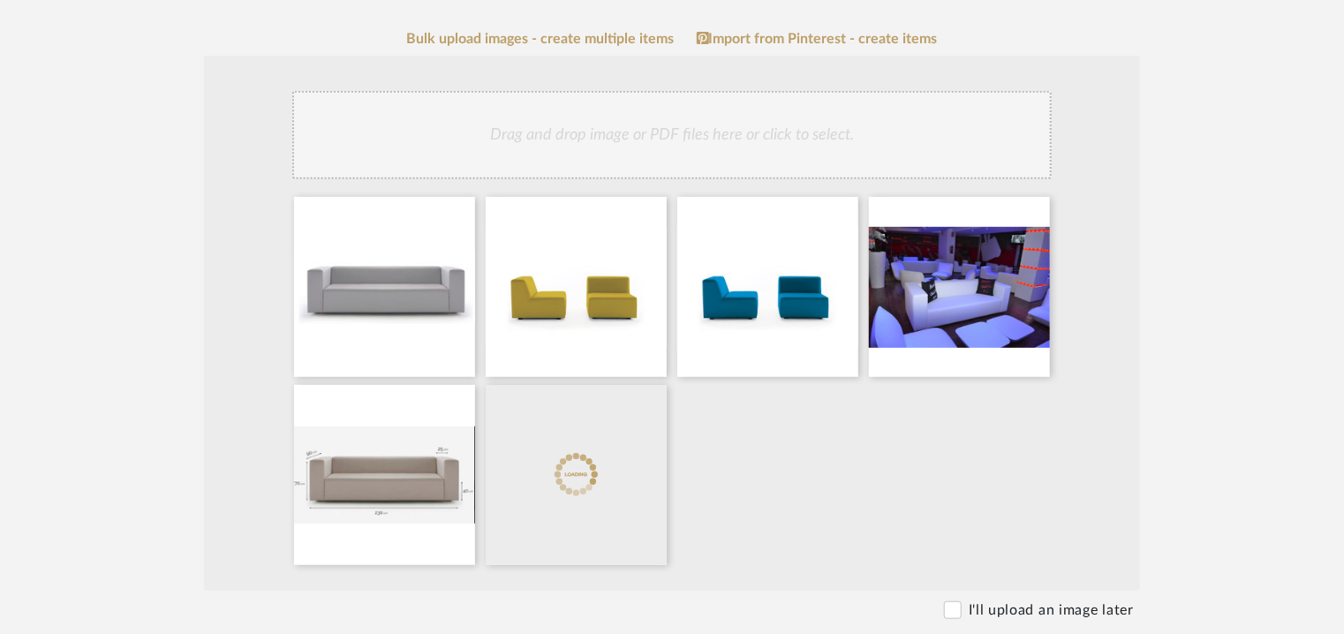
click at [798, 142] on div "Drag and drop image or PDF files here or click to select." at bounding box center [671, 135] width 759 height 88
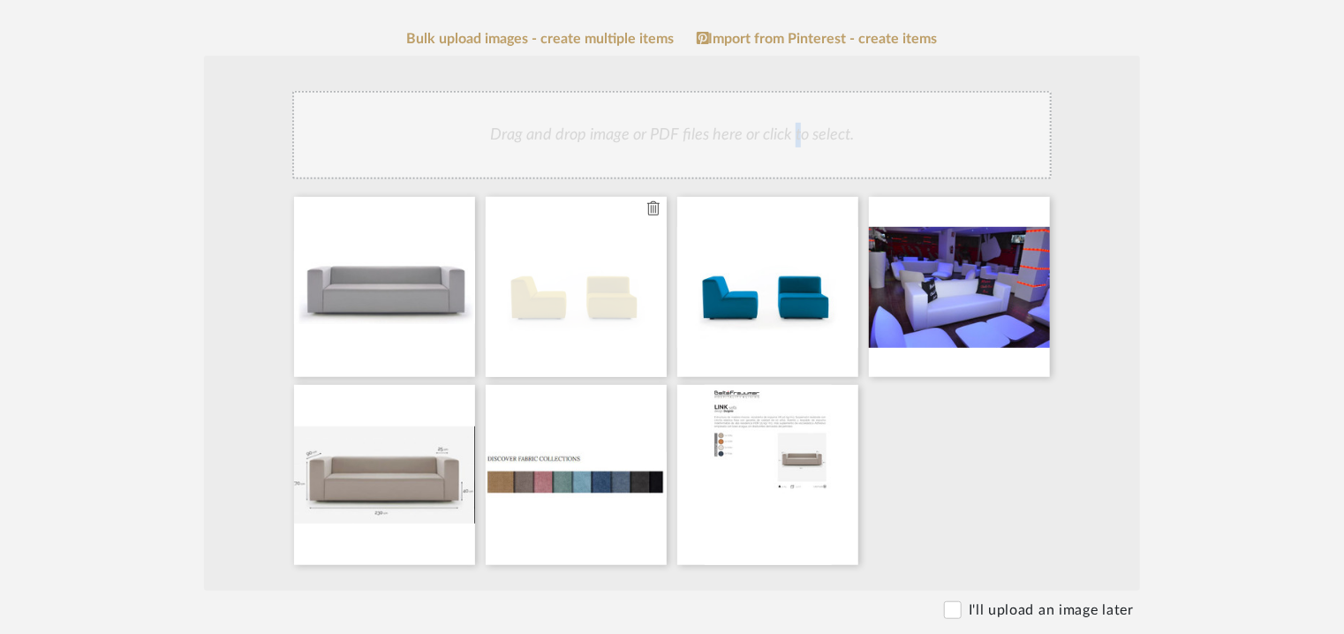
click at [651, 206] on icon at bounding box center [653, 208] width 12 height 14
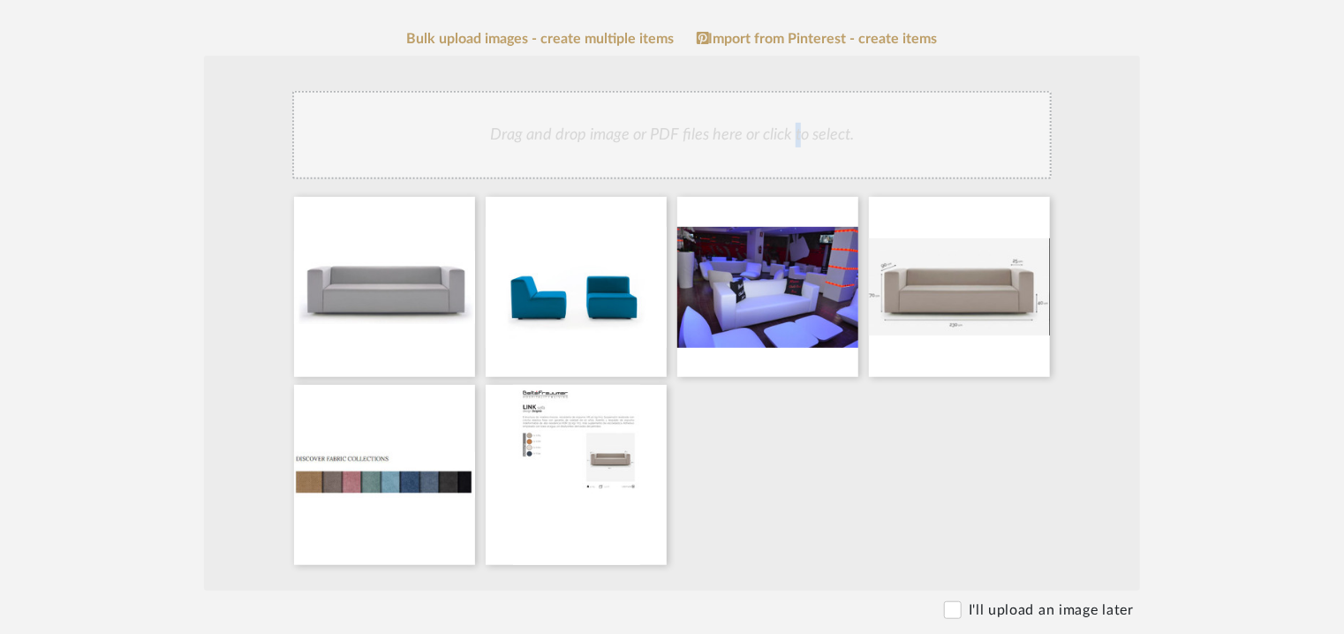
click at [0, 0] on icon at bounding box center [0, 0] width 0 height 0
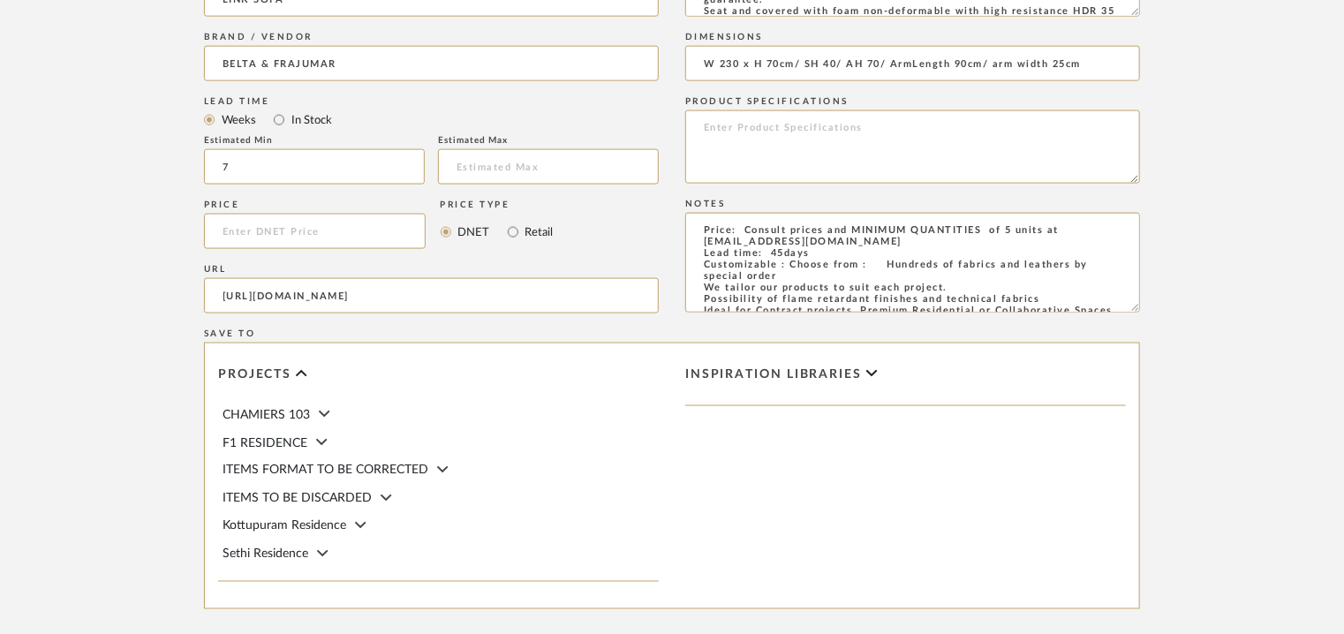
scroll to position [1399, 0]
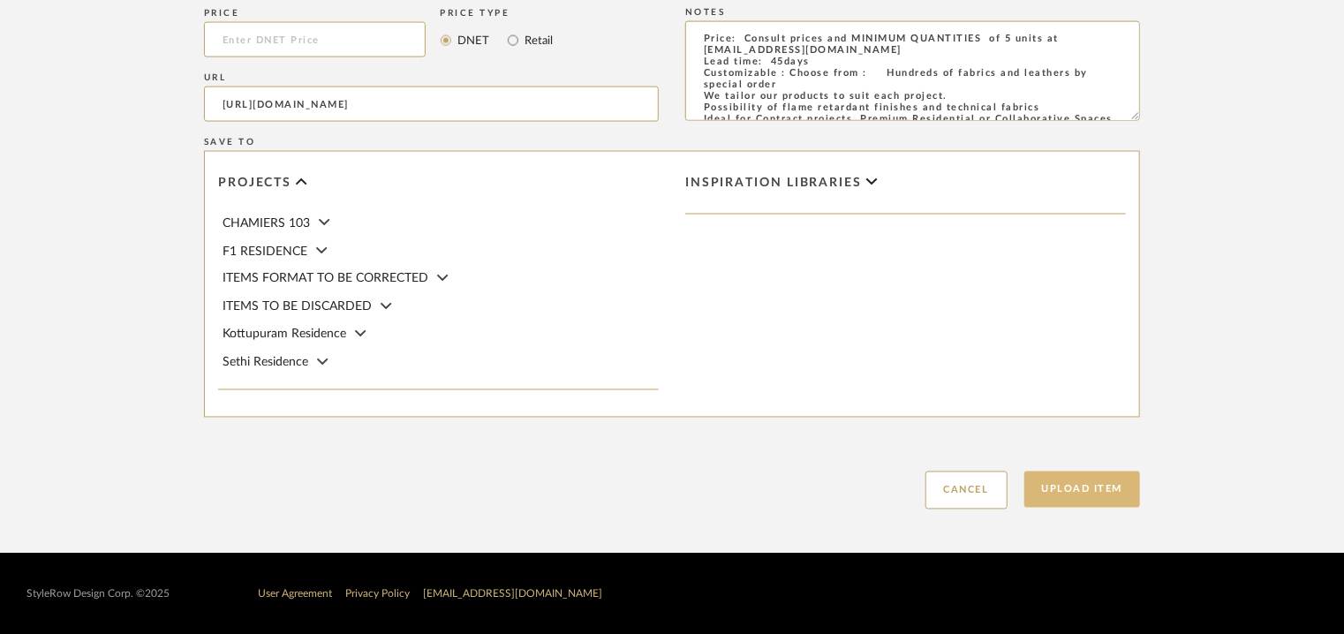
click at [1089, 489] on button "Upload Item" at bounding box center [1082, 489] width 117 height 36
